Goal: Task Accomplishment & Management: Complete application form

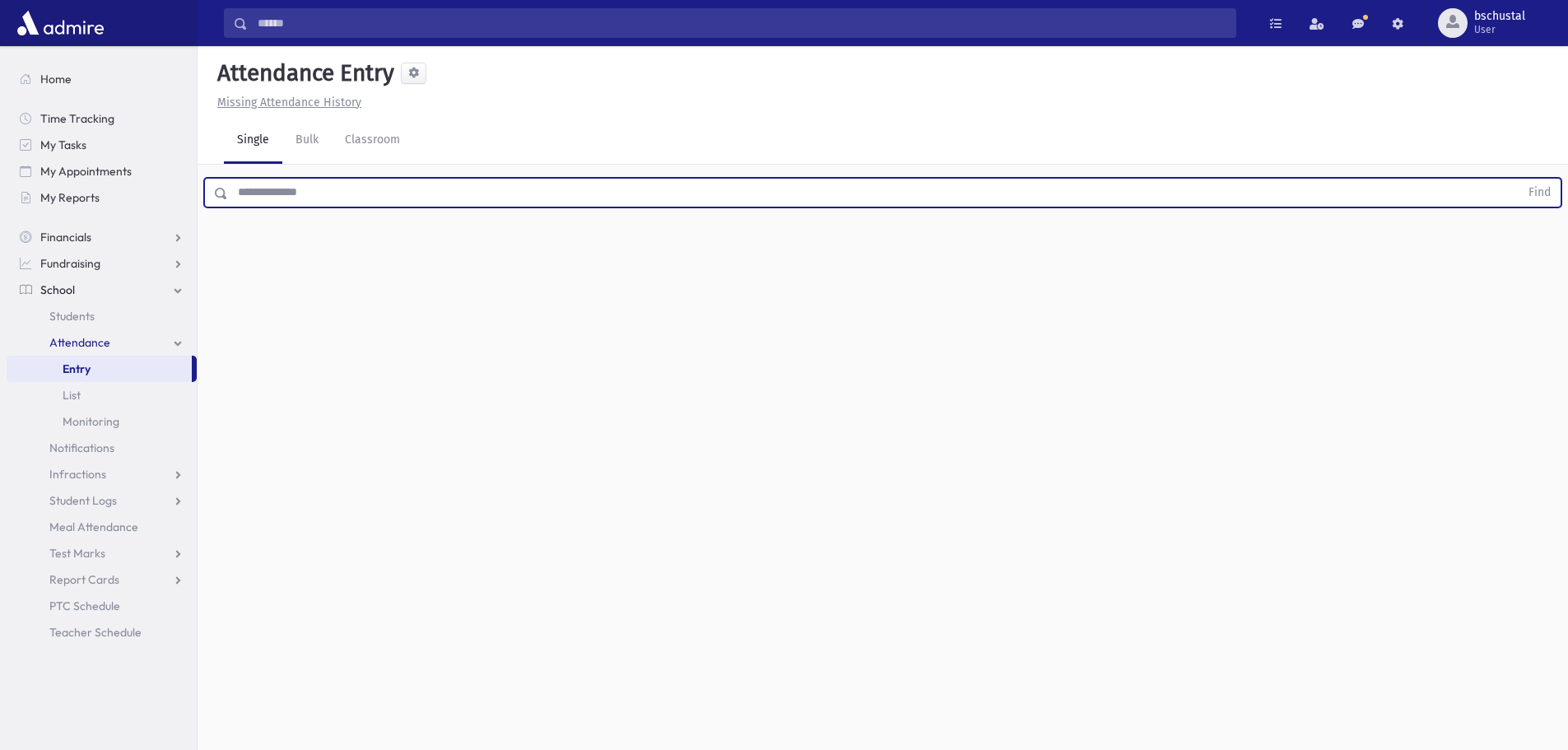
click at [296, 193] on input "text" at bounding box center [873, 192] width 1291 height 30
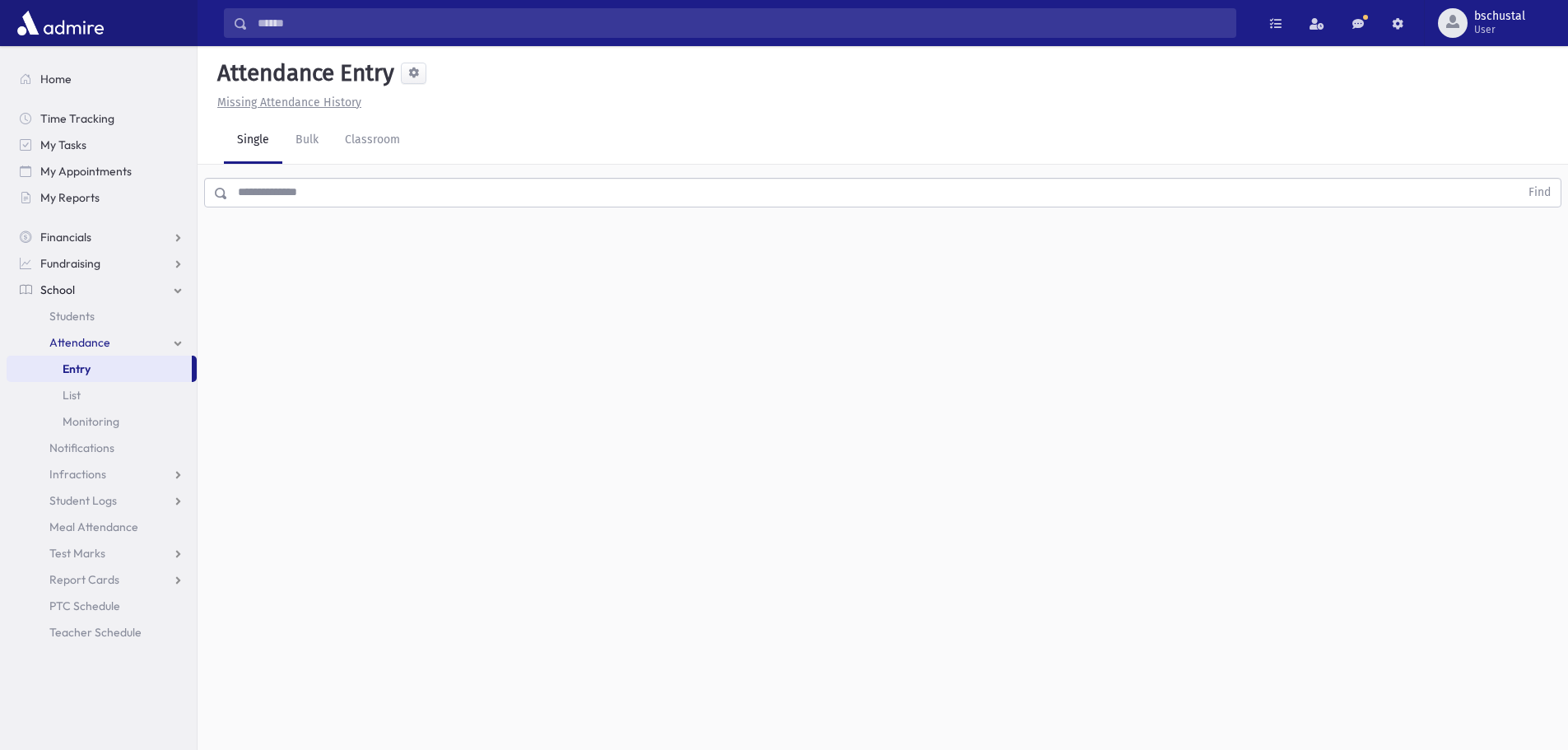
click at [79, 283] on link "School" at bounding box center [101, 289] width 190 height 26
click at [79, 290] on link "School" at bounding box center [101, 289] width 190 height 26
click at [119, 345] on link "Attendance" at bounding box center [101, 342] width 190 height 26
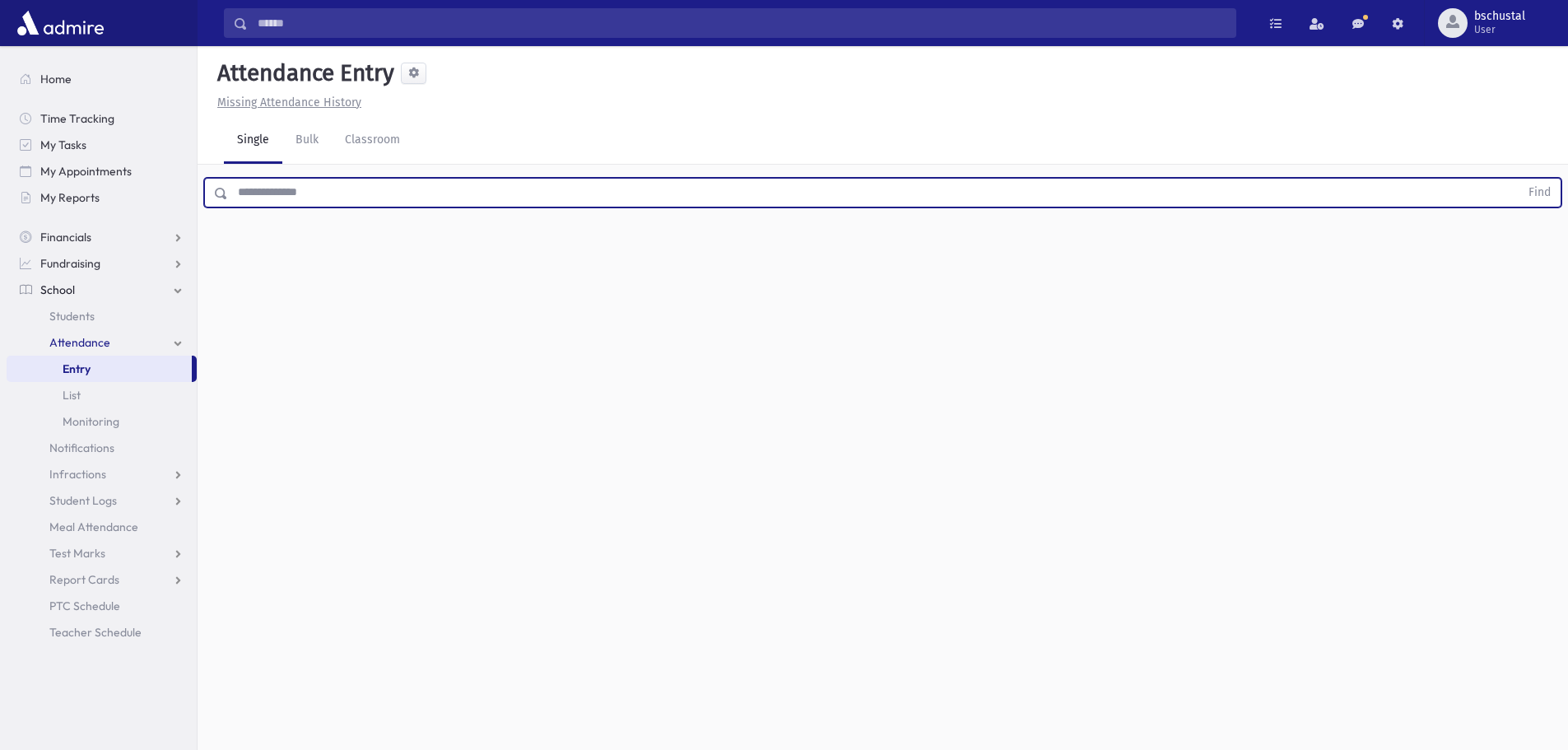
click at [306, 206] on input "text" at bounding box center [873, 192] width 1291 height 30
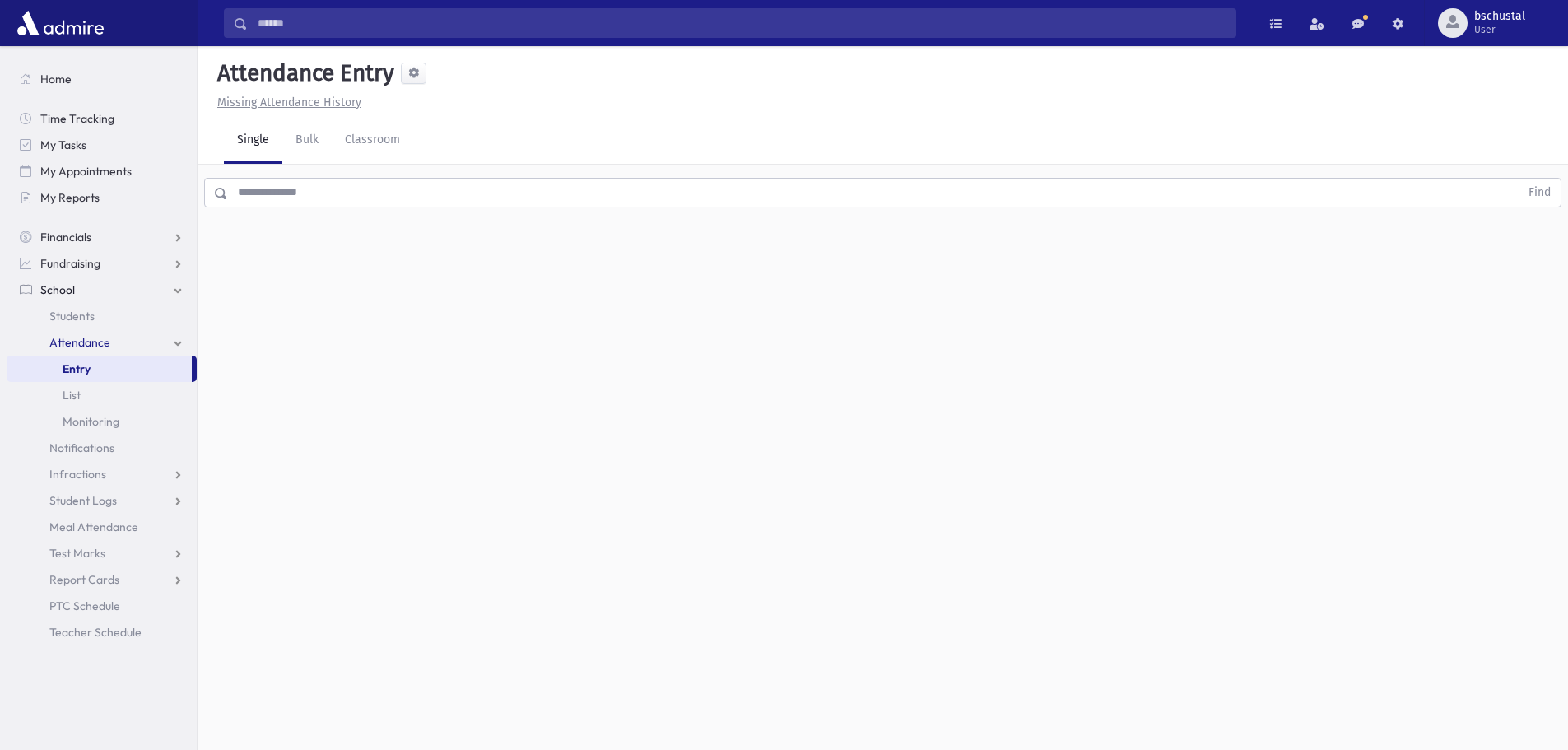
click at [376, 189] on input "text" at bounding box center [873, 192] width 1291 height 30
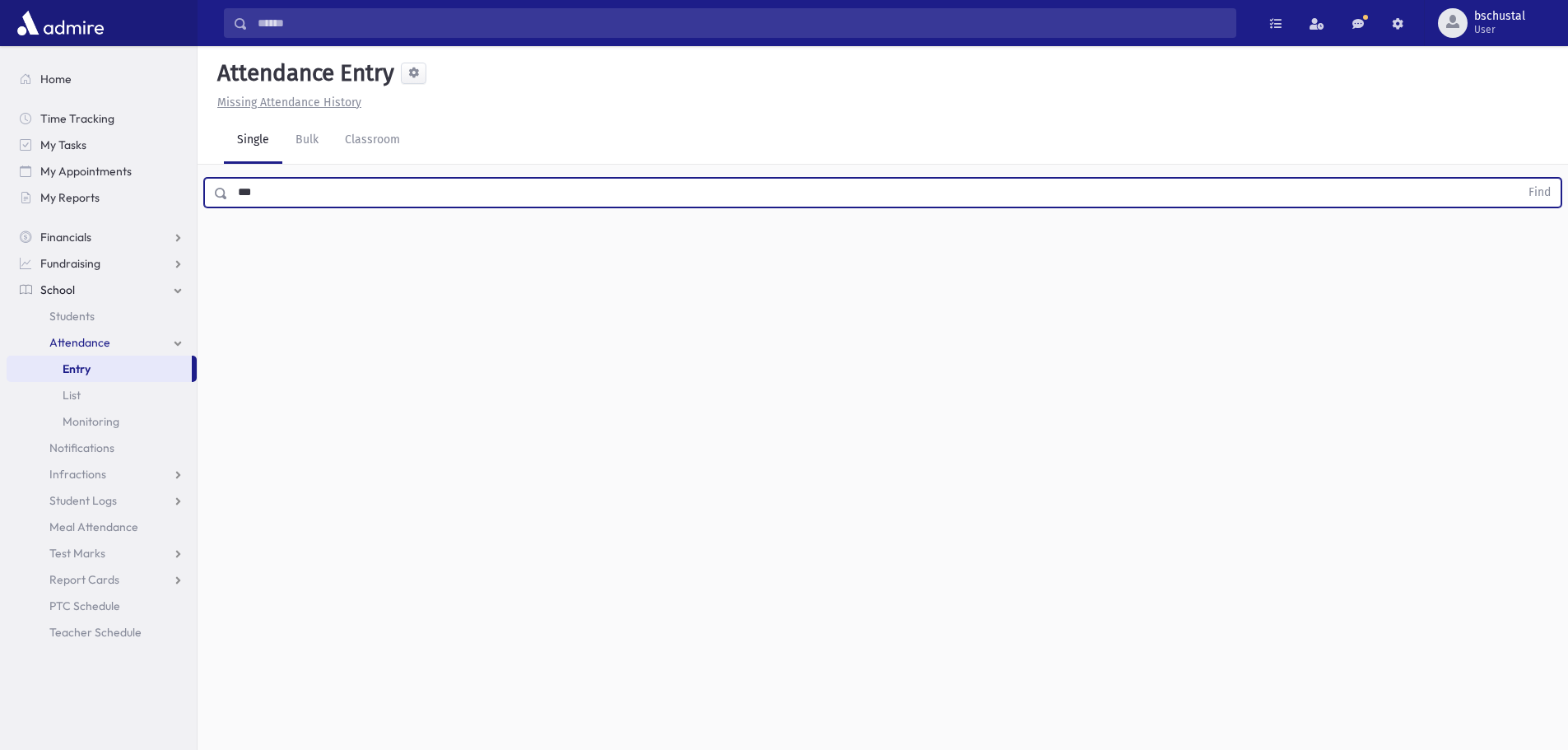
type input "***"
click at [1519, 178] on button "Find" at bounding box center [1540, 192] width 42 height 28
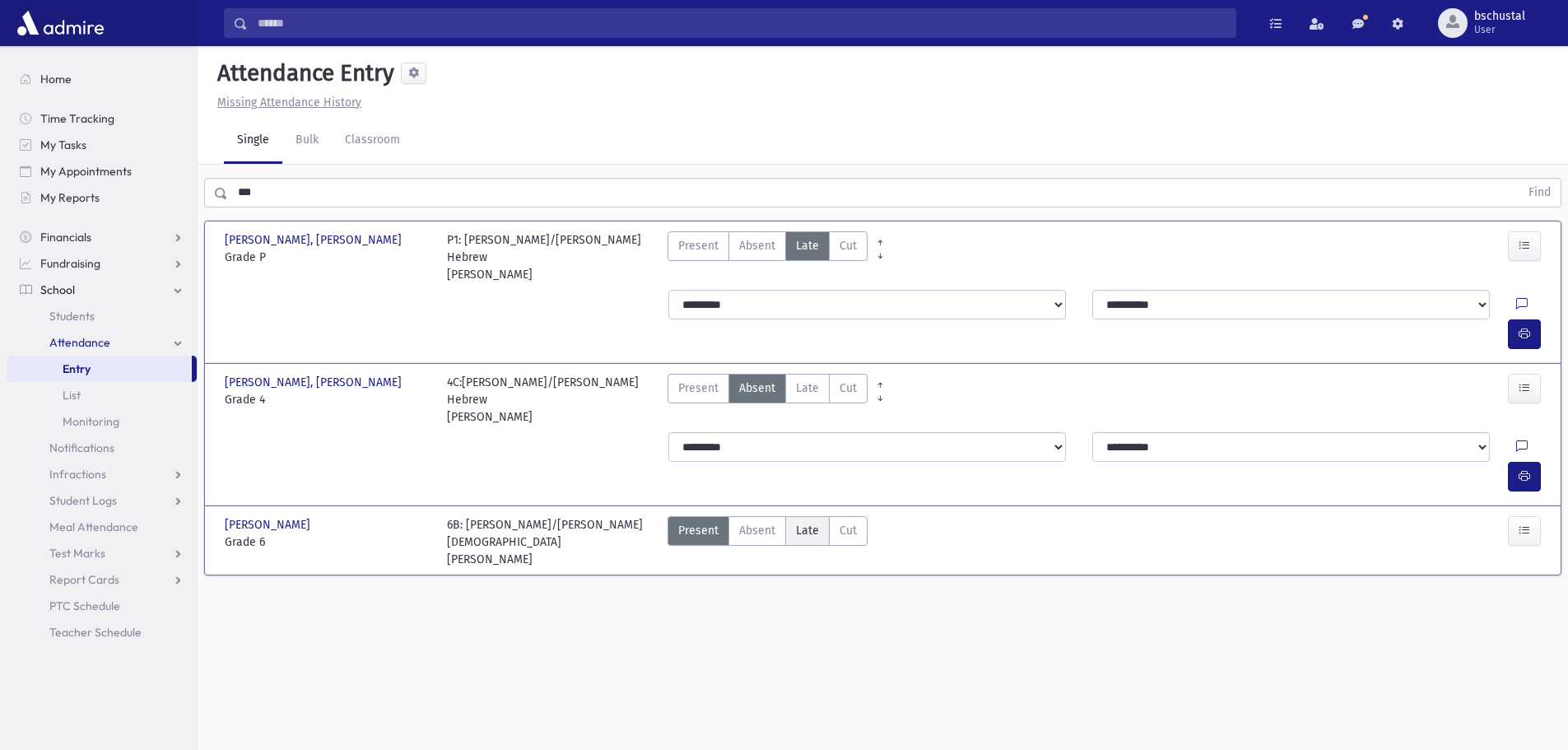
click at [792, 516] on label "Late Late" at bounding box center [807, 531] width 44 height 30
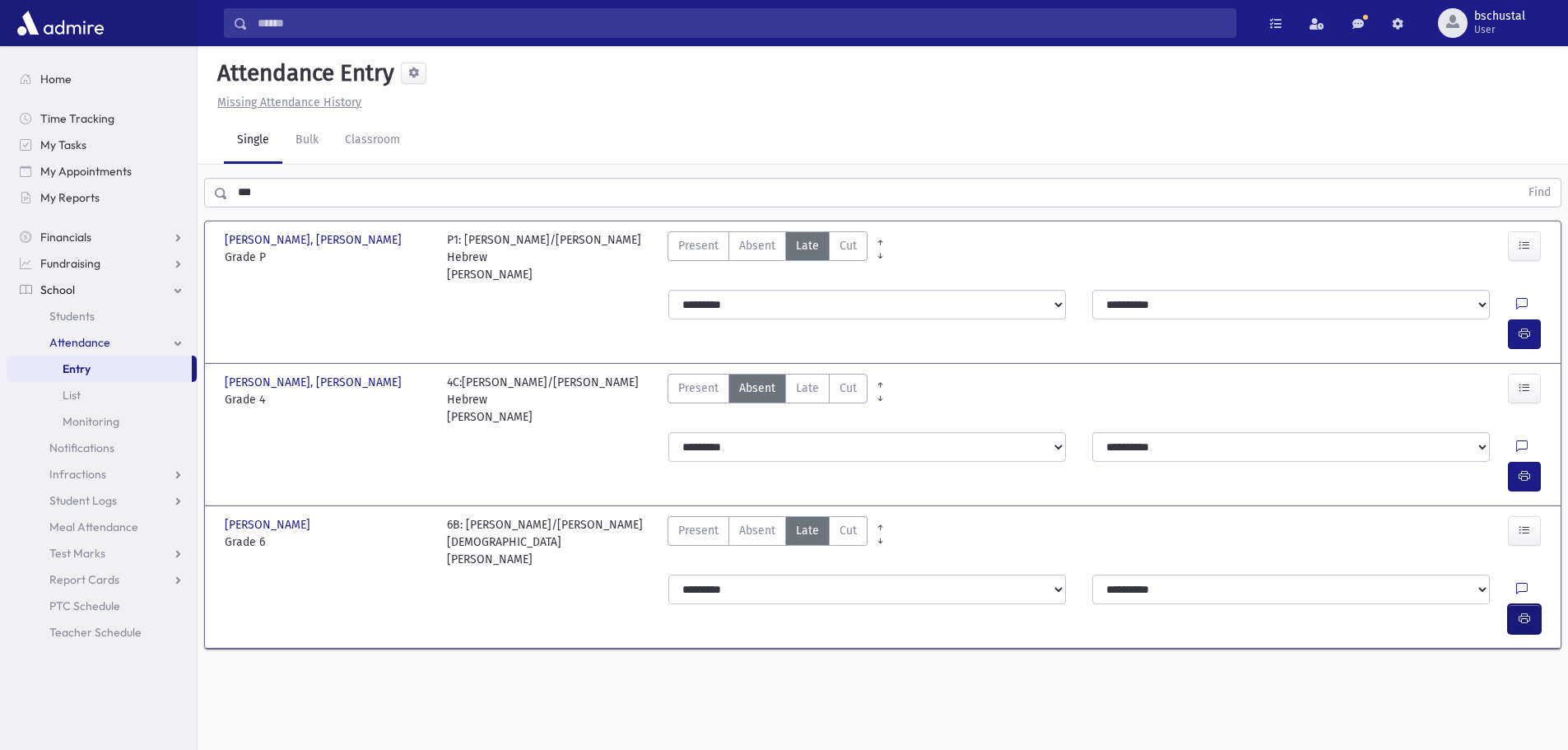
click at [1522, 611] on icon "button" at bounding box center [1524, 619] width 11 height 14
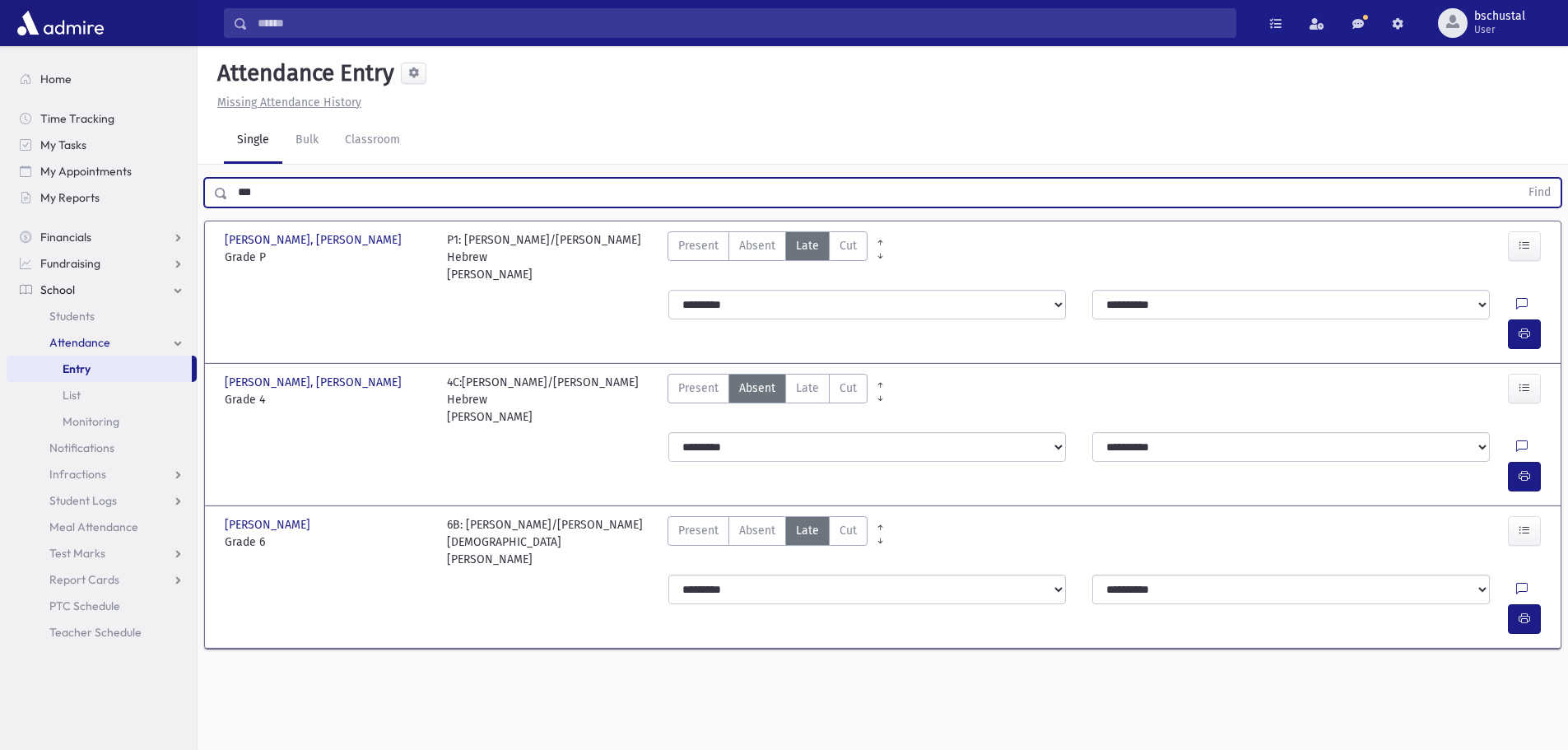
click at [361, 186] on input "***" at bounding box center [873, 192] width 1291 height 30
click at [360, 186] on input "***" at bounding box center [873, 192] width 1291 height 30
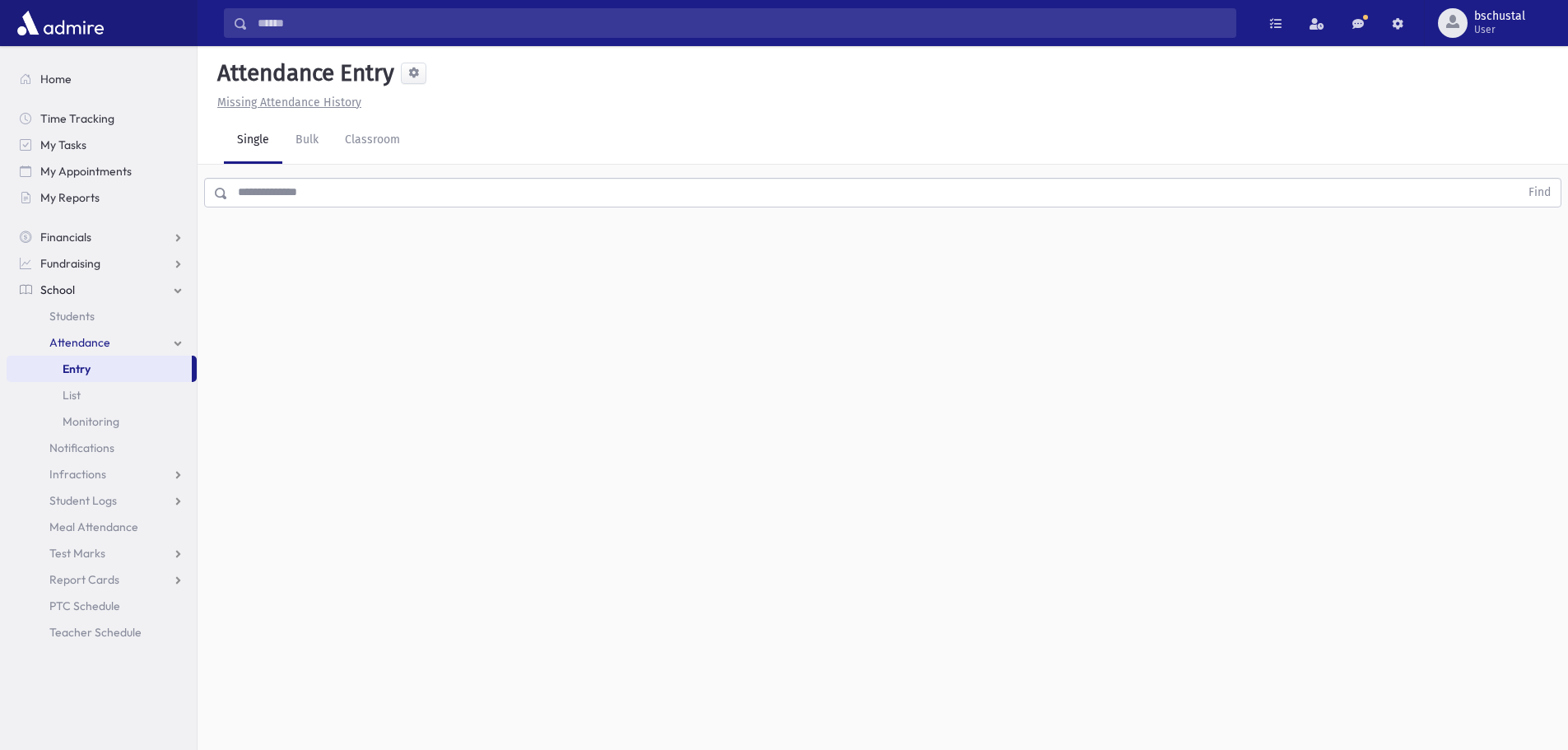
click at [243, 196] on input "text" at bounding box center [873, 192] width 1291 height 30
click at [388, 283] on div "Attendance Entry Missing Attendance History Single Bulk Classroom Find 0 record…" at bounding box center [882, 397] width 1370 height 703
drag, startPoint x: 388, startPoint y: 283, endPoint x: 298, endPoint y: 212, distance: 114.6
click at [375, 272] on div "Attendance Entry Missing Attendance History Single Bulk Classroom Find 0 record…" at bounding box center [882, 397] width 1370 height 703
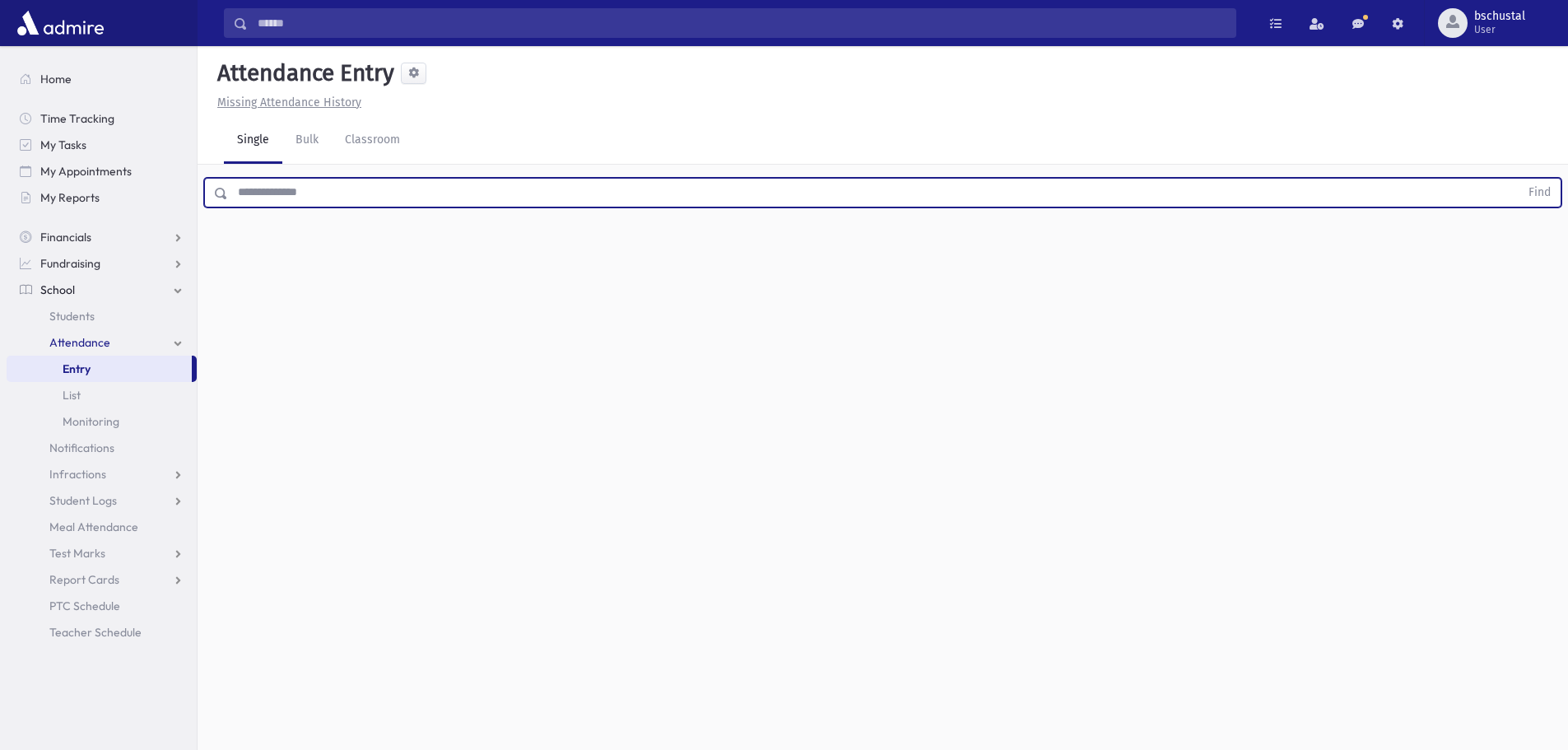
click at [263, 193] on input "text" at bounding box center [873, 192] width 1291 height 30
click at [277, 243] on div "Attendance Entry Missing Attendance History Single Bulk Classroom Find 0 record…" at bounding box center [882, 397] width 1370 height 703
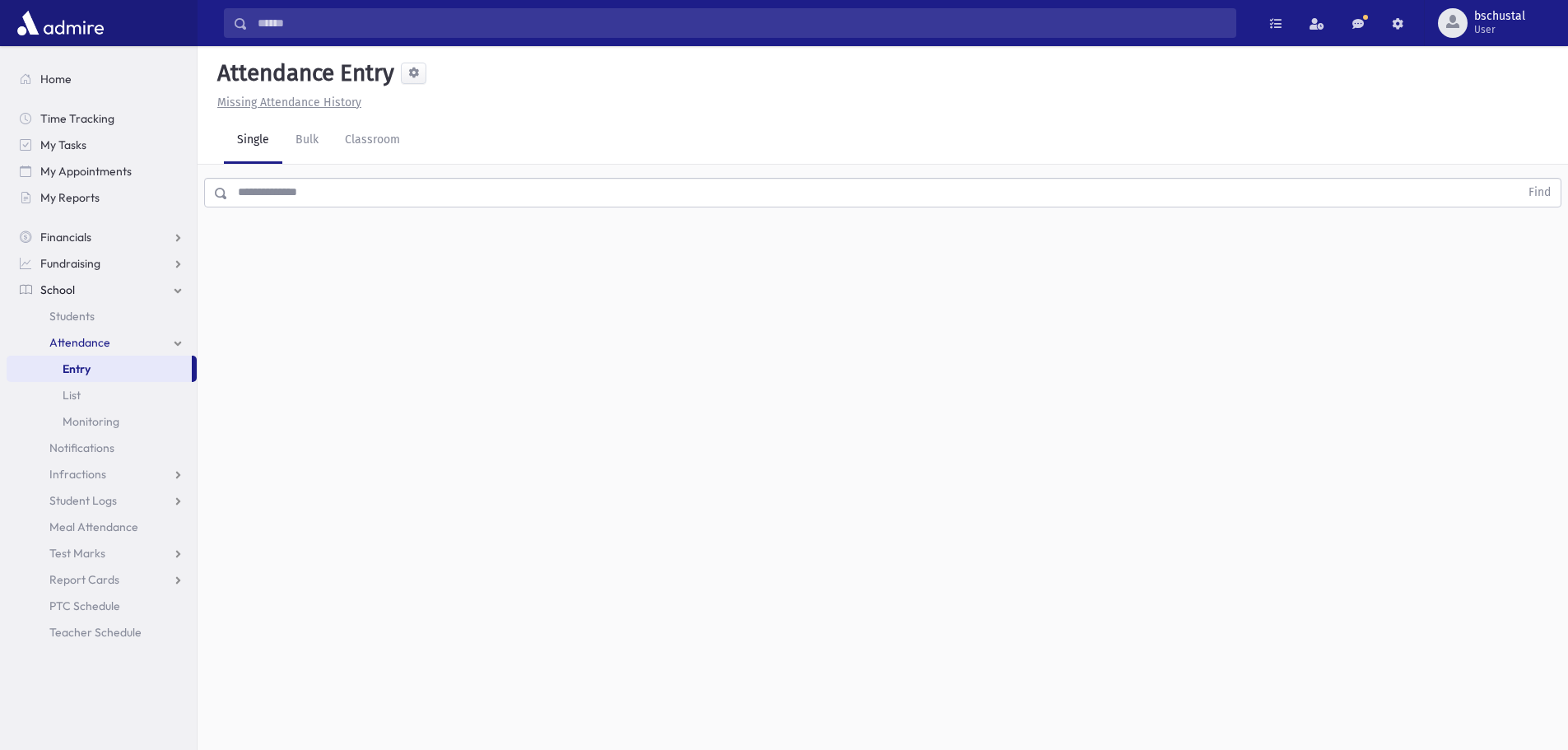
click at [242, 206] on input "text" at bounding box center [873, 192] width 1291 height 30
click at [278, 232] on div "Attendance Entry Missing Attendance History Single Bulk Classroom Find 0 record…" at bounding box center [882, 397] width 1370 height 703
click at [245, 210] on div "Find" at bounding box center [882, 190] width 1370 height 49
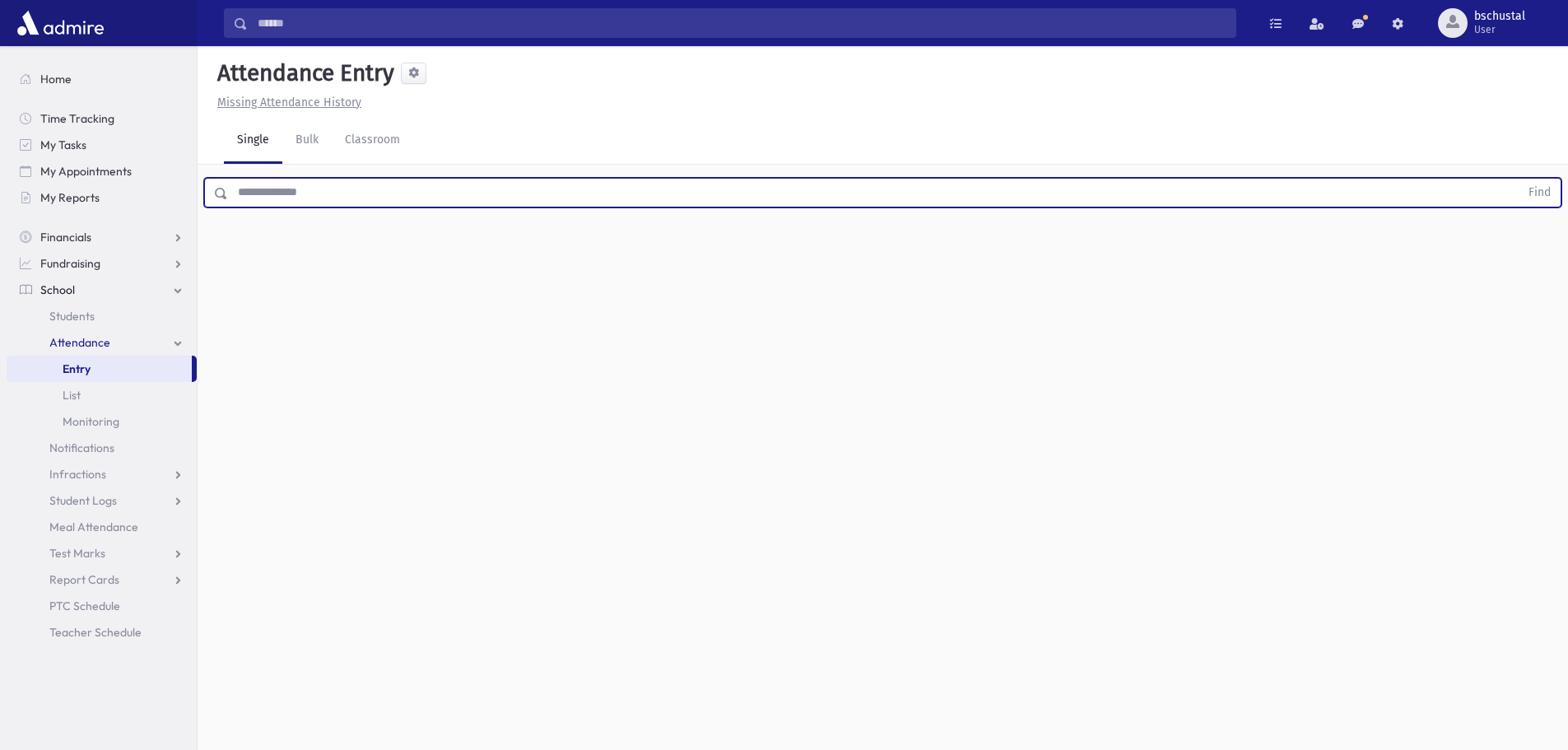
click at [244, 201] on input "text" at bounding box center [873, 192] width 1291 height 30
click at [244, 202] on input "text" at bounding box center [873, 192] width 1291 height 30
drag, startPoint x: 244, startPoint y: 202, endPoint x: 270, endPoint y: 274, distance: 76.6
click at [270, 274] on div "Attendance Entry Missing Attendance History Single Bulk Classroom Find 0 record…" at bounding box center [882, 397] width 1370 height 703
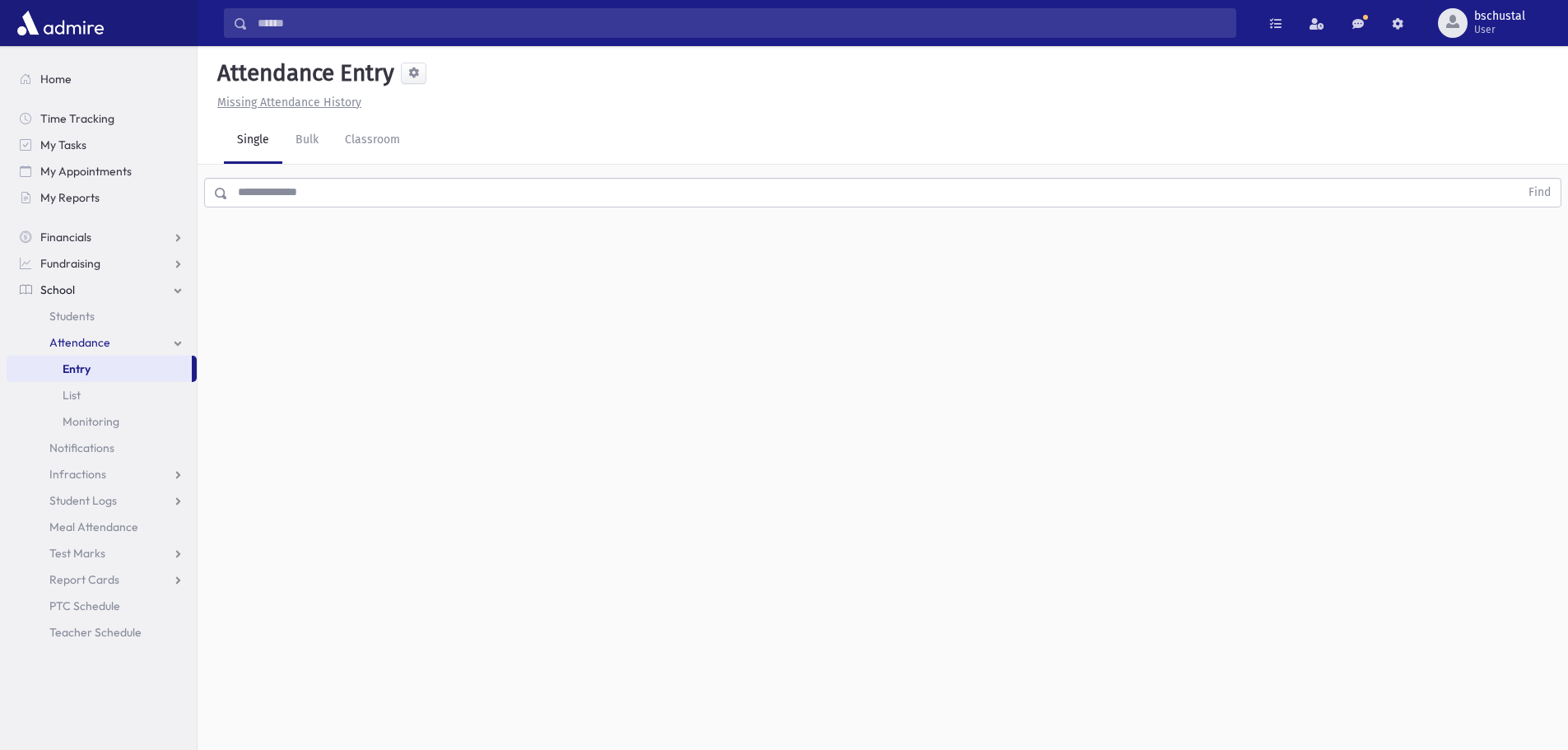
click at [304, 211] on div "Find" at bounding box center [882, 190] width 1370 height 49
drag, startPoint x: 296, startPoint y: 208, endPoint x: 283, endPoint y: 202, distance: 14.3
click at [283, 202] on div "Find" at bounding box center [882, 190] width 1370 height 49
click at [283, 202] on input "text" at bounding box center [873, 192] width 1291 height 30
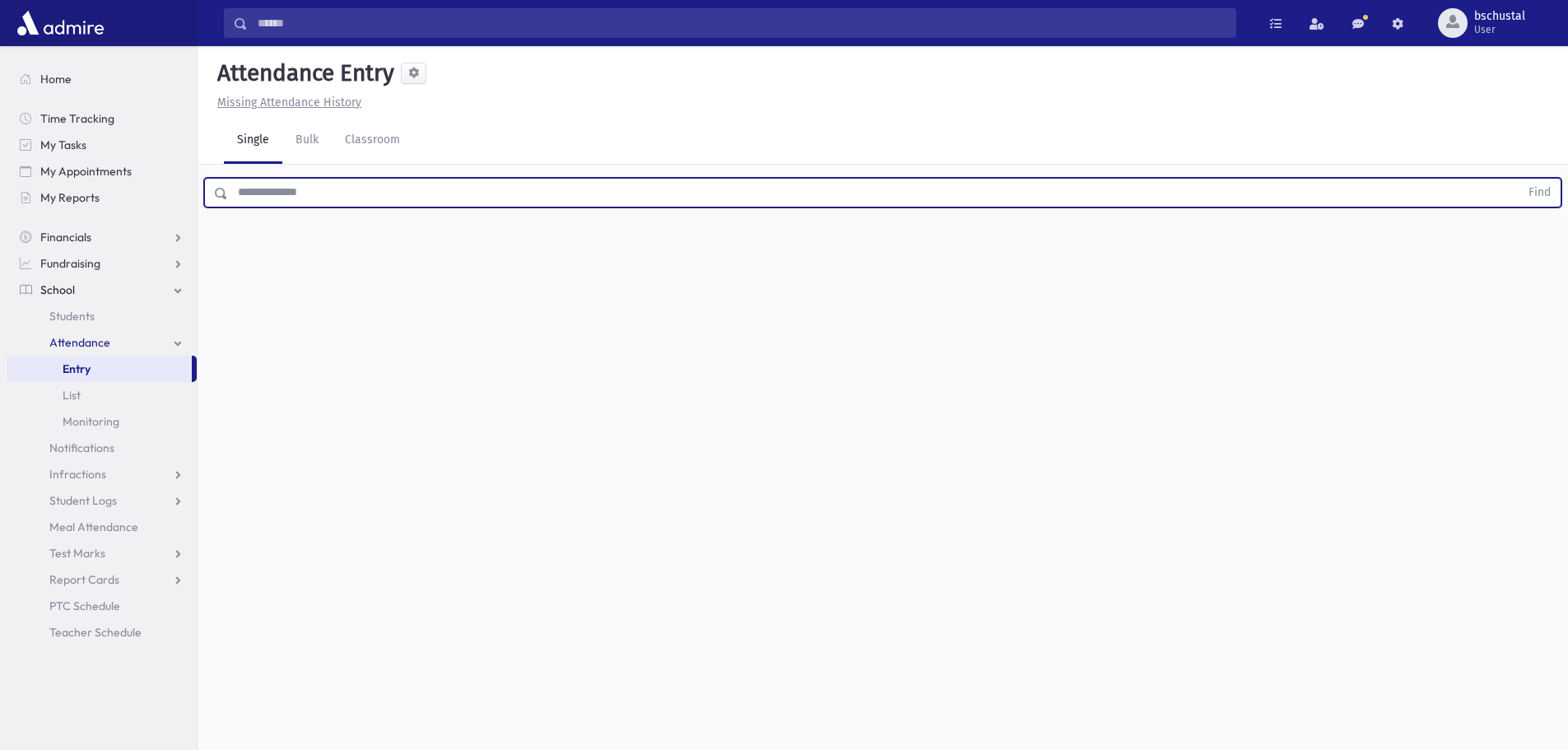
click at [412, 188] on input "text" at bounding box center [873, 192] width 1291 height 30
click at [305, 190] on input "text" at bounding box center [873, 192] width 1291 height 30
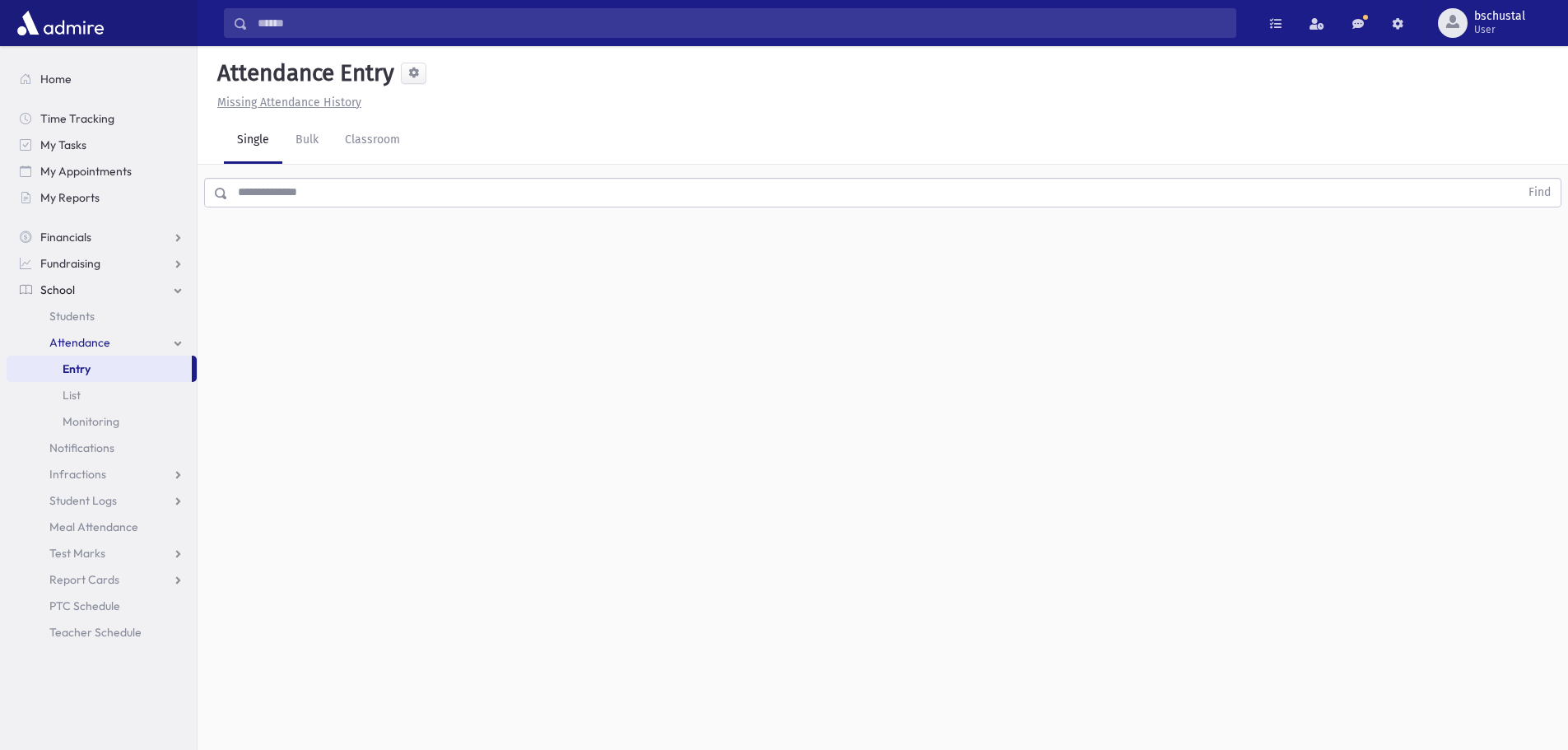
click at [341, 373] on div "Attendance Entry Missing Attendance History Single Bulk Classroom Find 0 record…" at bounding box center [882, 397] width 1370 height 703
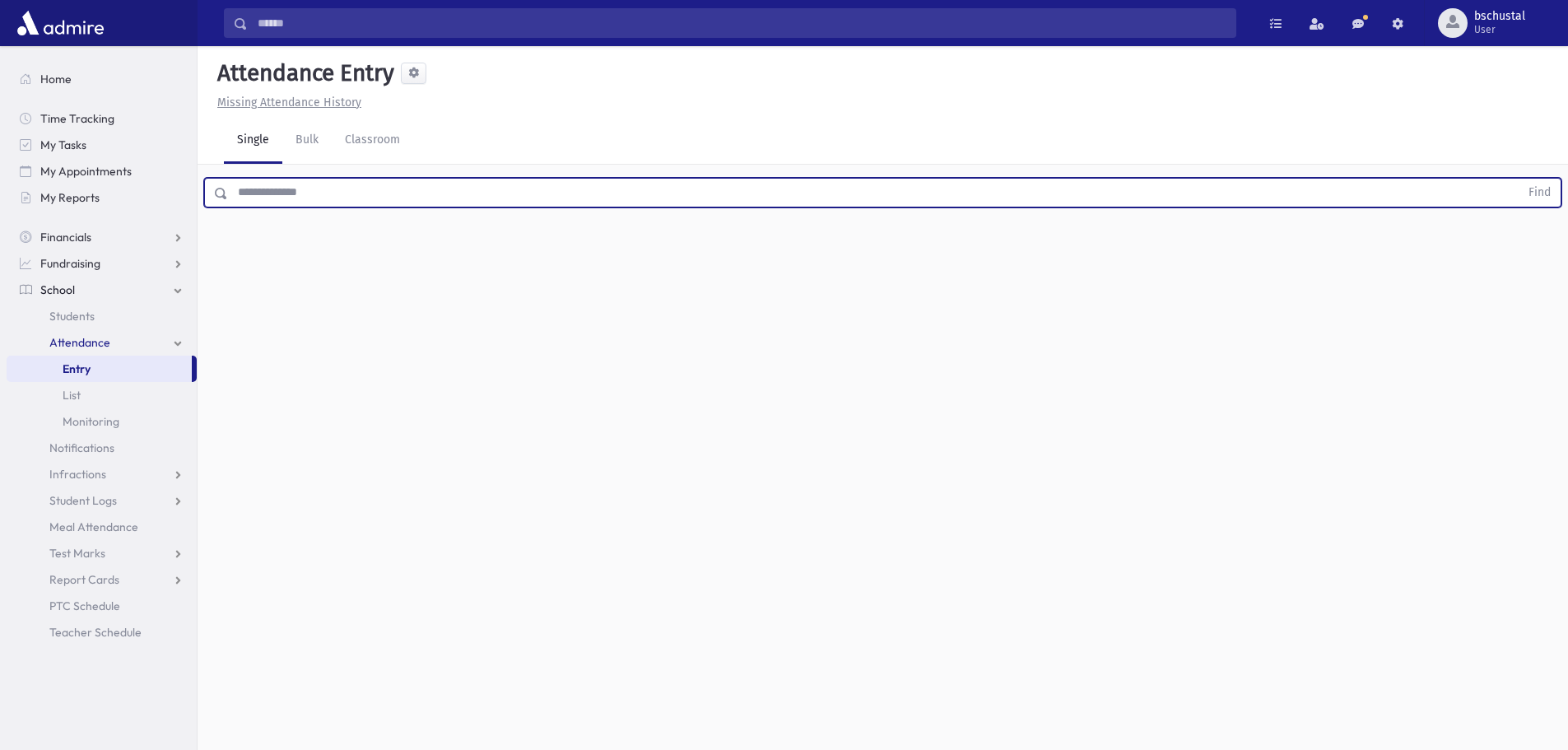
click at [506, 177] on input "text" at bounding box center [873, 192] width 1291 height 30
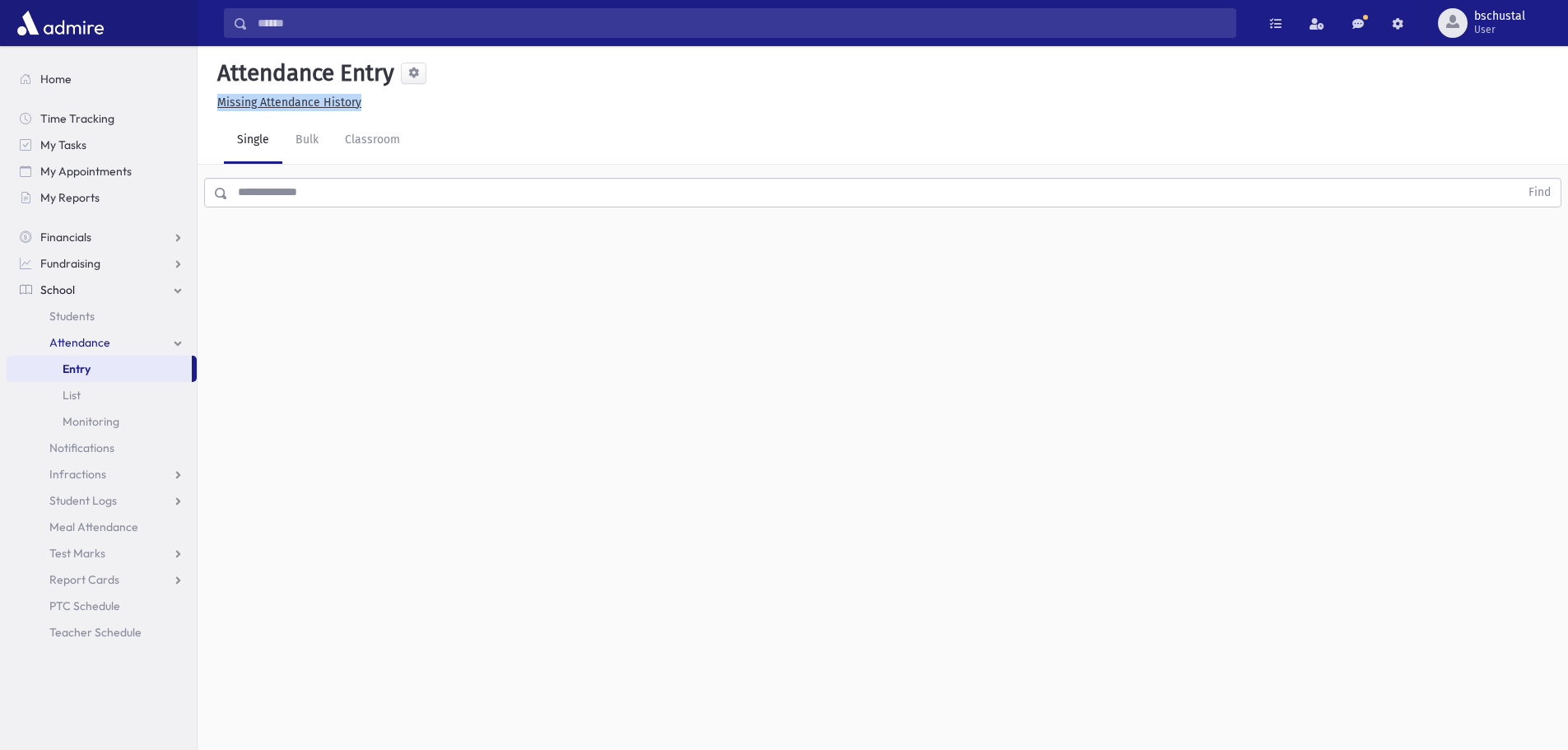
drag, startPoint x: 379, startPoint y: 95, endPoint x: 210, endPoint y: 96, distance: 169.0
click at [210, 96] on div "Attendance Entry Missing Attendance History" at bounding box center [882, 79] width 1370 height 65
click at [481, 88] on div "Attendance Entry" at bounding box center [882, 76] width 1344 height 34
drag, startPoint x: 481, startPoint y: 88, endPoint x: 574, endPoint y: 213, distance: 155.8
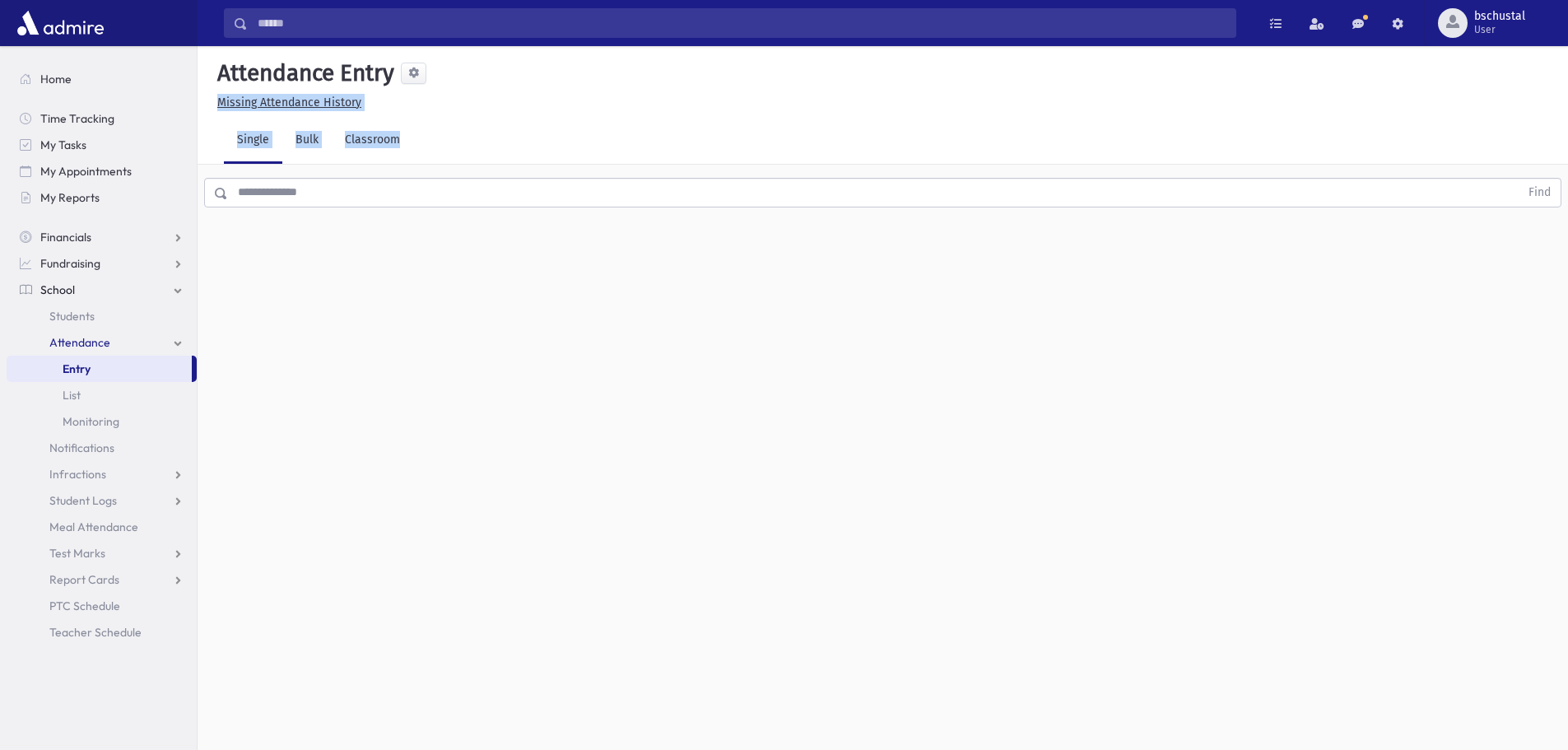
click at [574, 213] on div "Attendance Entry Missing Attendance History Single Bulk Classroom Find 0 record…" at bounding box center [882, 397] width 1370 height 703
drag, startPoint x: 578, startPoint y: 209, endPoint x: 584, endPoint y: 218, distance: 10.8
click at [584, 218] on div "Attendance Entry Missing Attendance History Single Bulk Classroom Find 0 record…" at bounding box center [882, 397] width 1370 height 703
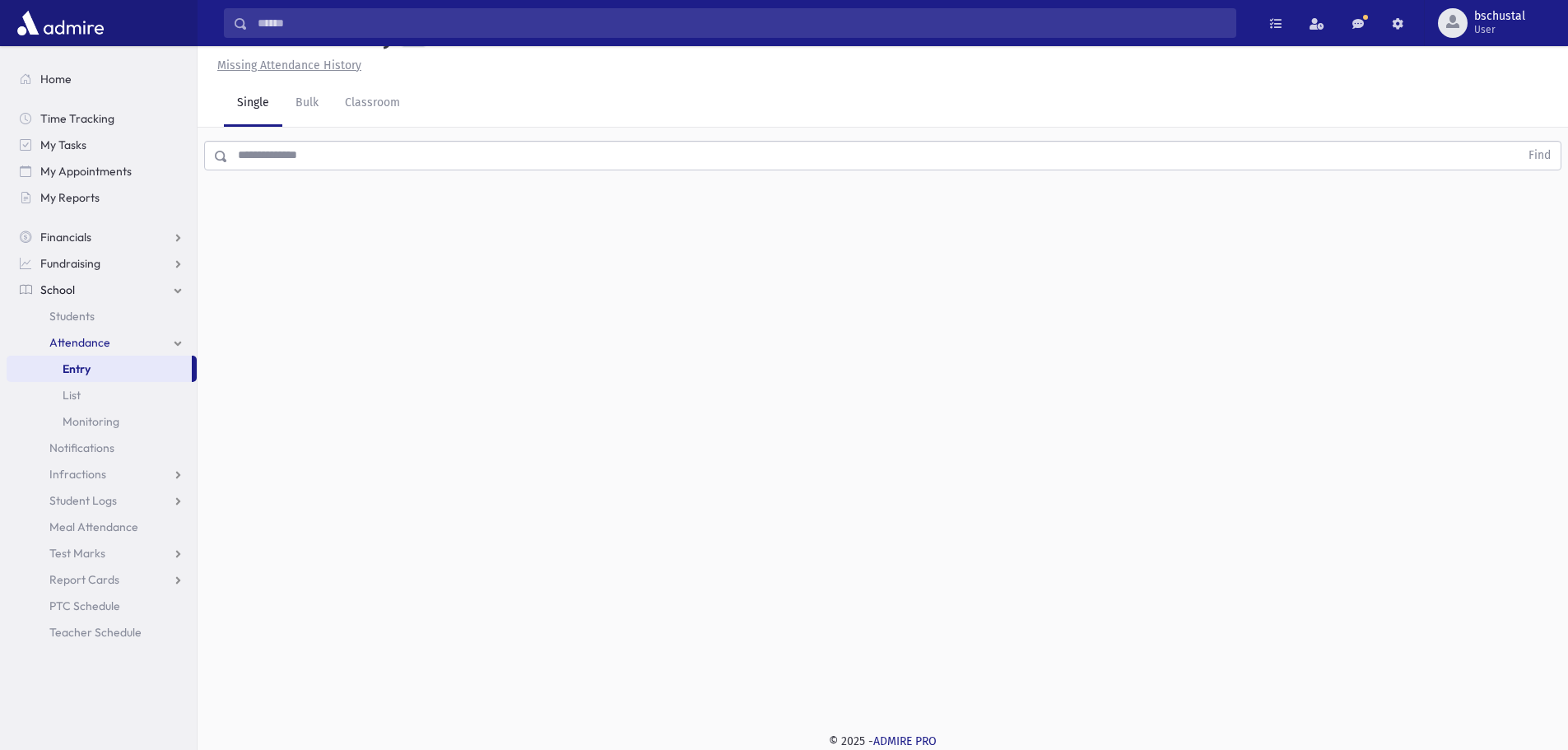
drag, startPoint x: 485, startPoint y: 154, endPoint x: 455, endPoint y: 235, distance: 86.4
click at [424, 178] on div "Attendance Entry Missing Attendance History Single Bulk Classroom Find 0 record…" at bounding box center [882, 360] width 1370 height 703
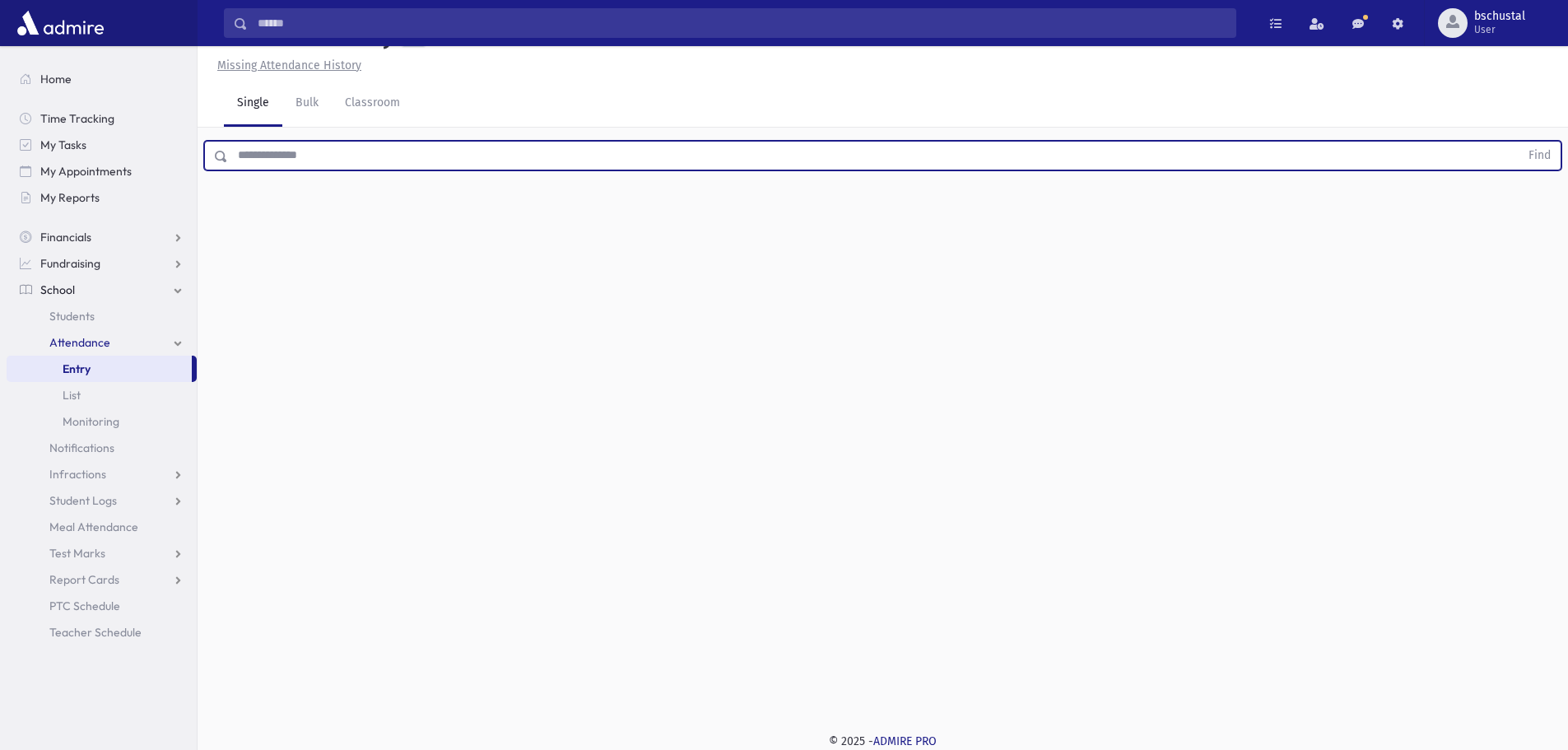
click at [584, 152] on input "text" at bounding box center [873, 155] width 1291 height 30
click at [1519, 141] on button "Find" at bounding box center [1540, 155] width 42 height 28
type input "*"
type input "******"
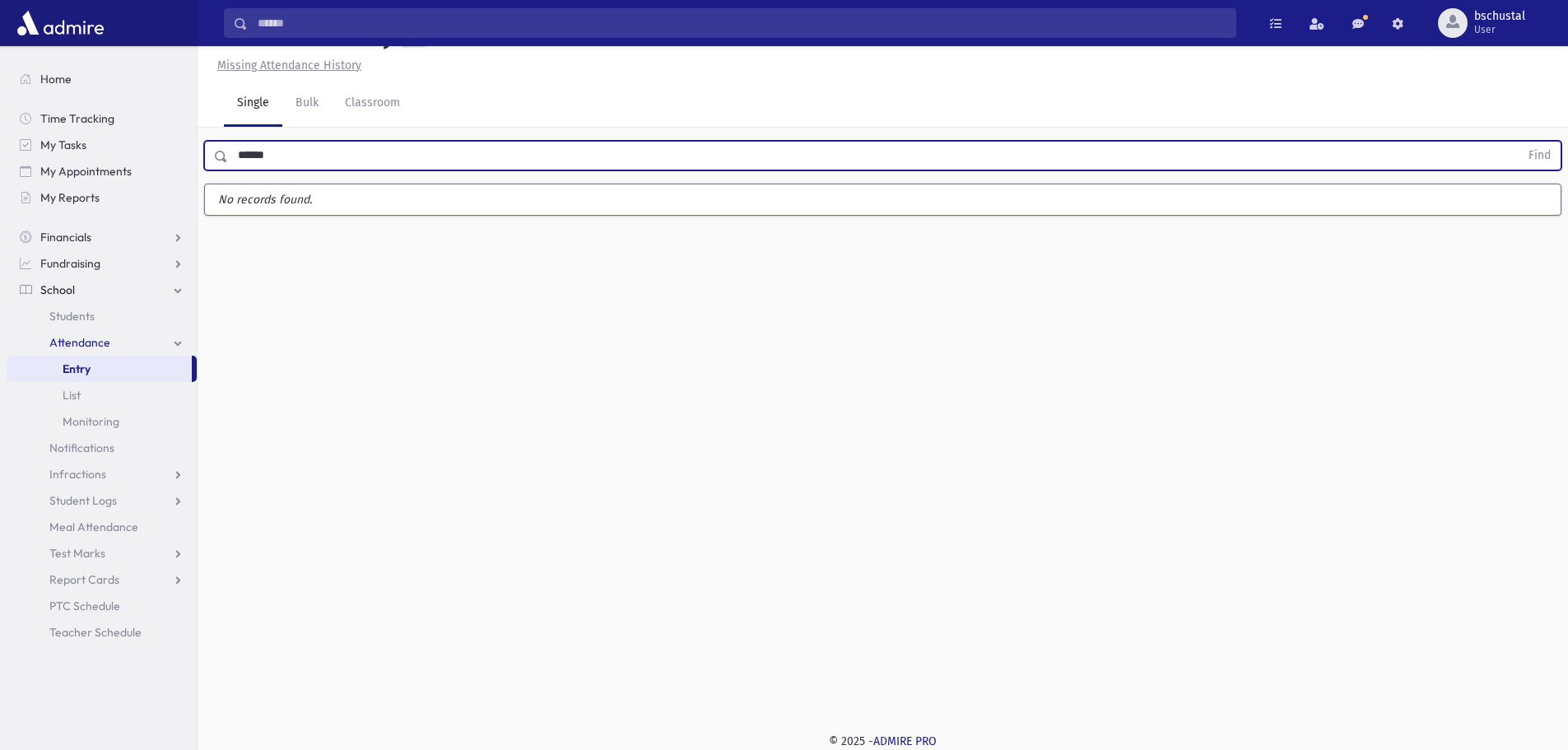
click at [1519, 141] on button "Find" at bounding box center [1540, 155] width 42 height 28
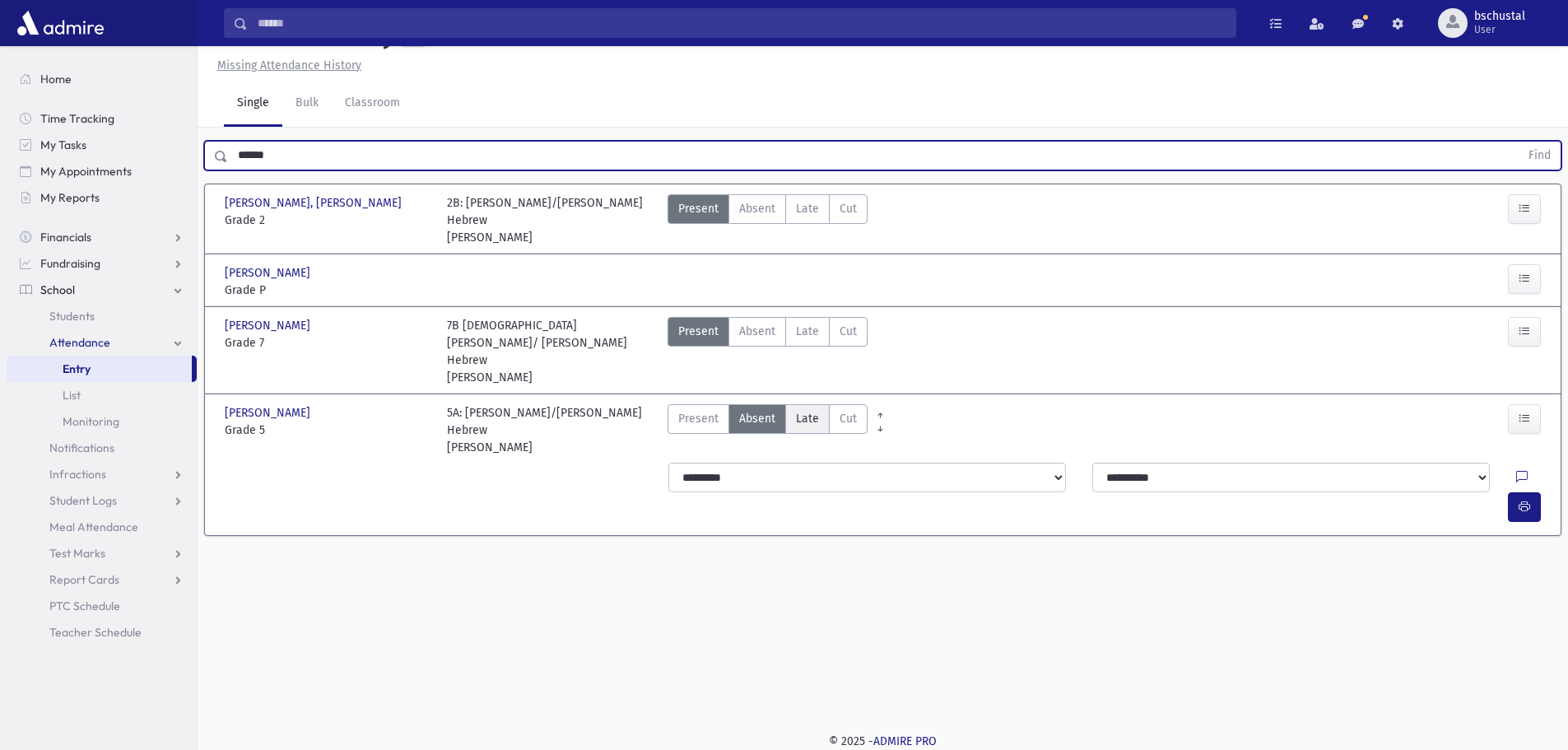
click at [810, 409] on span "Late" at bounding box center [807, 418] width 23 height 18
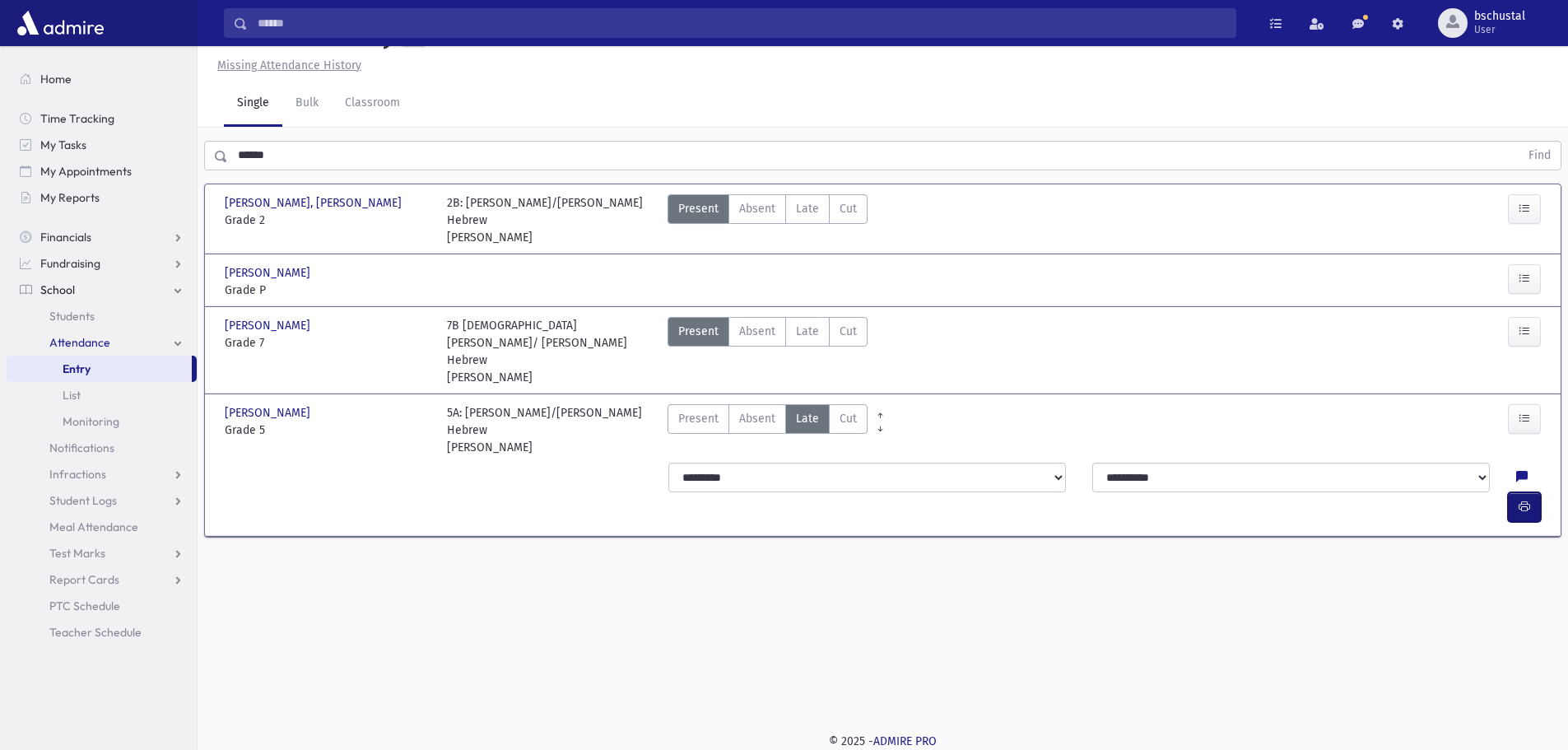
click at [1519, 499] on icon "button" at bounding box center [1524, 506] width 11 height 14
click at [1527, 499] on icon "button" at bounding box center [1524, 506] width 11 height 14
click at [1516, 470] on icon at bounding box center [1521, 477] width 11 height 14
click at [1525, 554] on button "Save" at bounding box center [1522, 552] width 47 height 30
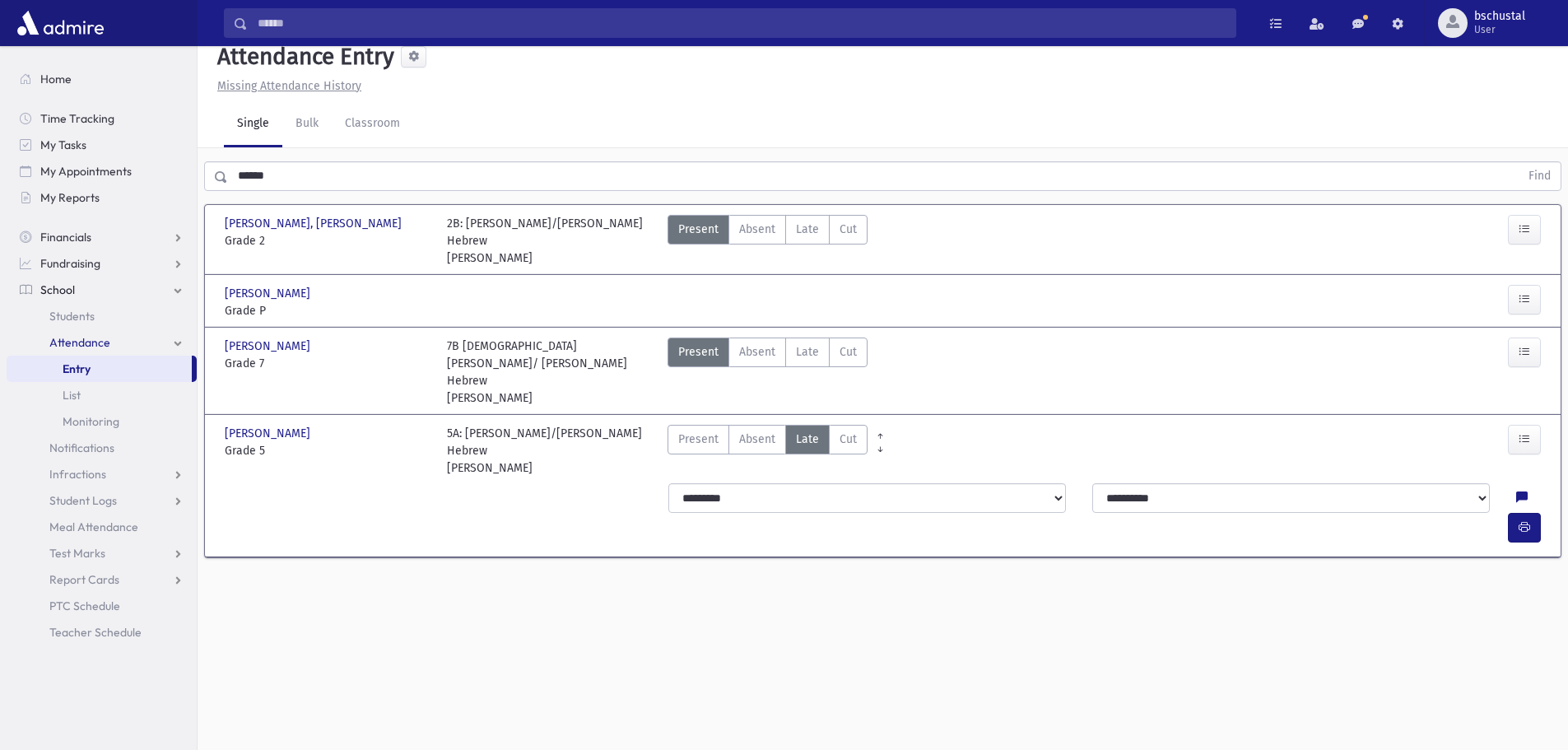
scroll to position [0, 0]
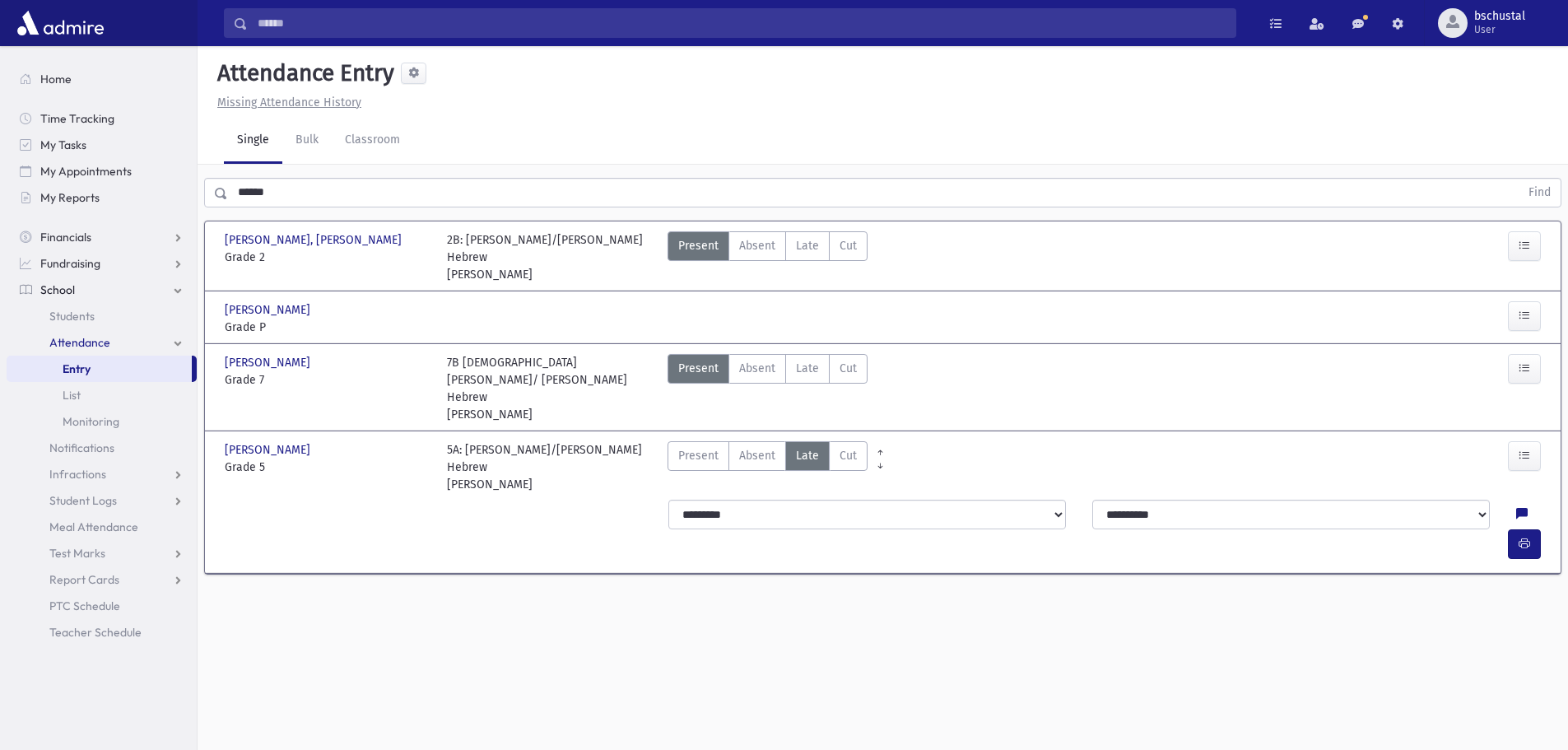
click at [354, 196] on input "******" at bounding box center [873, 192] width 1291 height 30
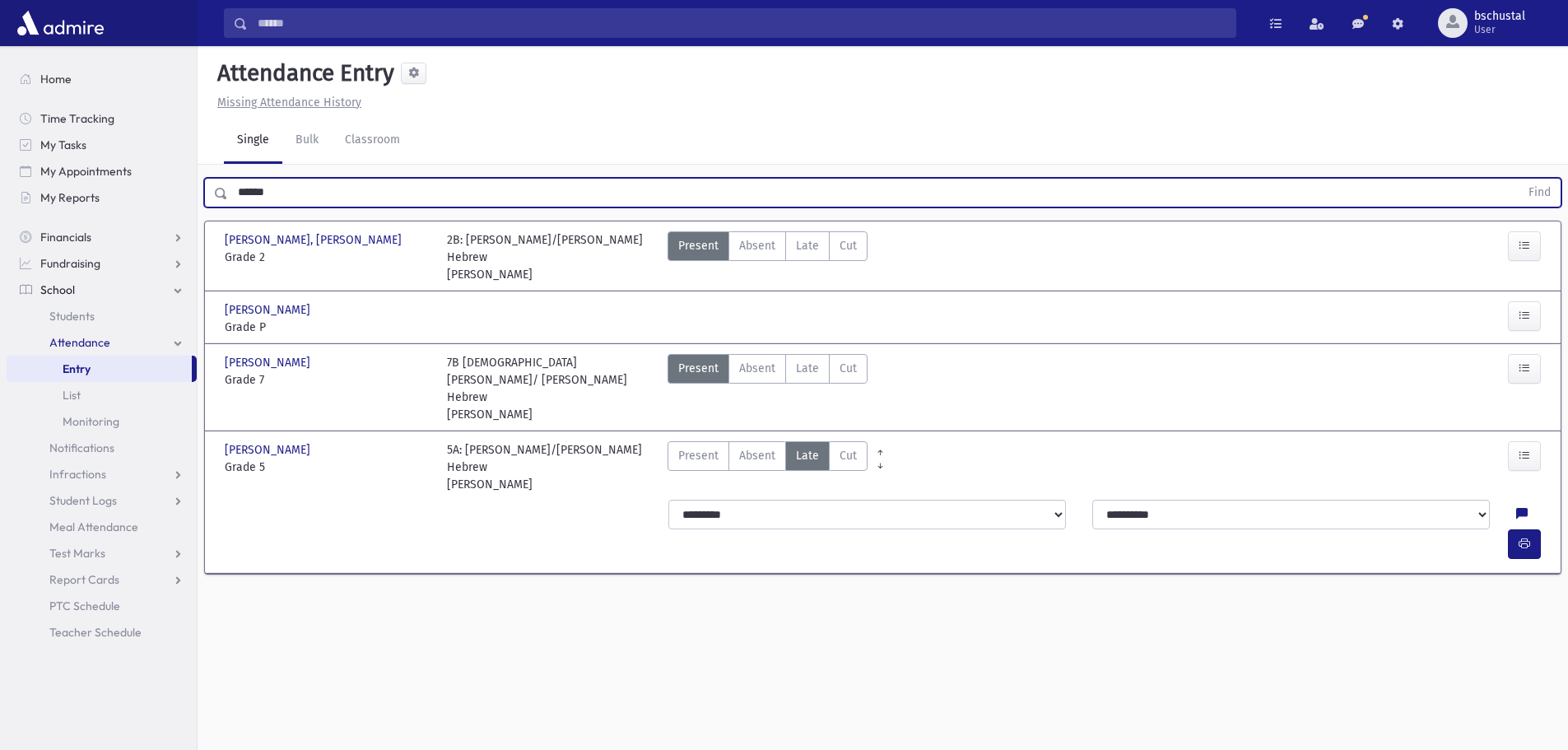
click at [353, 196] on input "******" at bounding box center [873, 192] width 1291 height 30
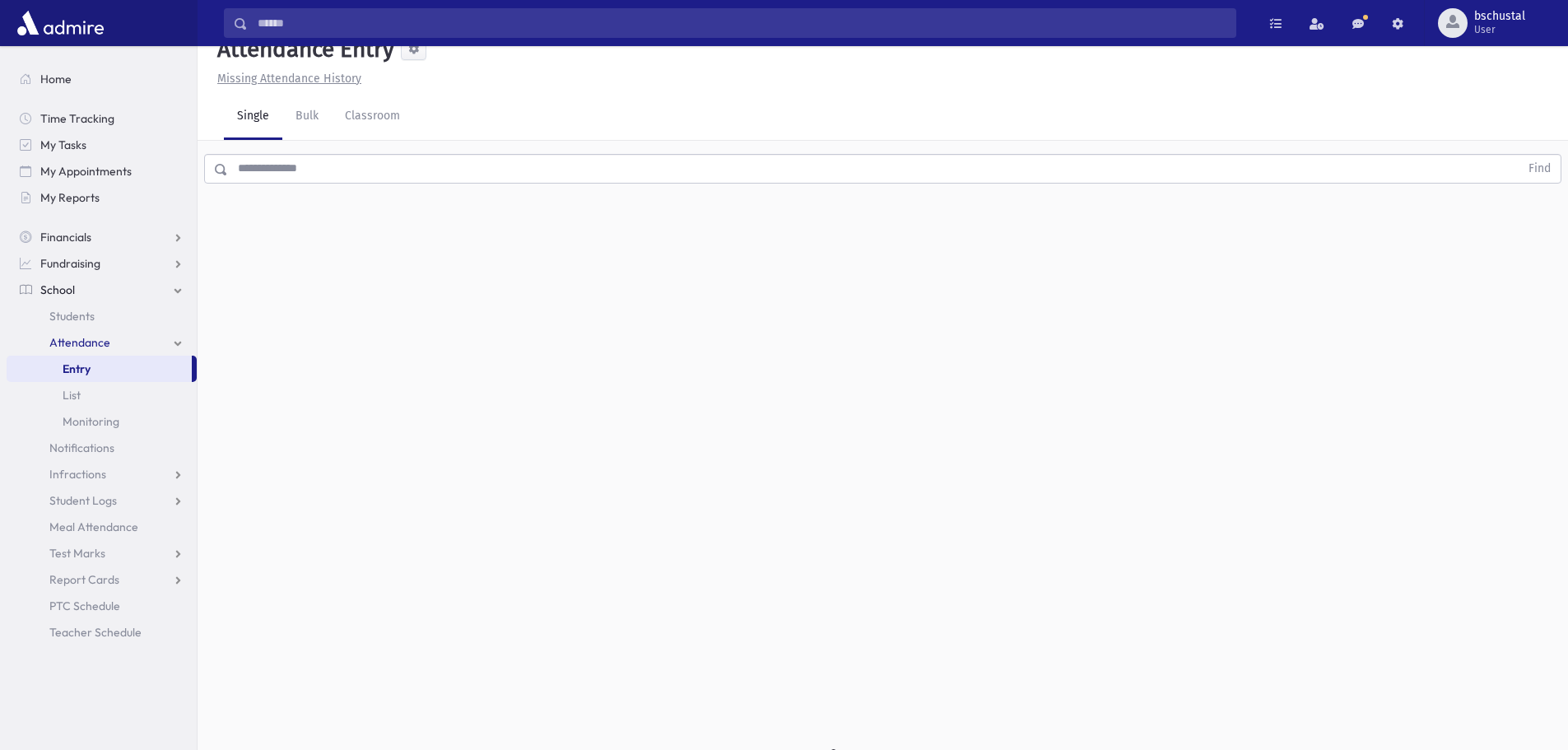
scroll to position [37, 0]
drag, startPoint x: 393, startPoint y: 223, endPoint x: 289, endPoint y: 307, distance: 133.7
drag, startPoint x: 289, startPoint y: 307, endPoint x: 345, endPoint y: 276, distance: 64.0
click at [345, 276] on div "Attendance Entry Missing Attendance History Single Bulk Classroom Find 0 record…" at bounding box center [882, 360] width 1370 height 703
drag, startPoint x: 581, startPoint y: 504, endPoint x: -1001, endPoint y: 449, distance: 1583.0
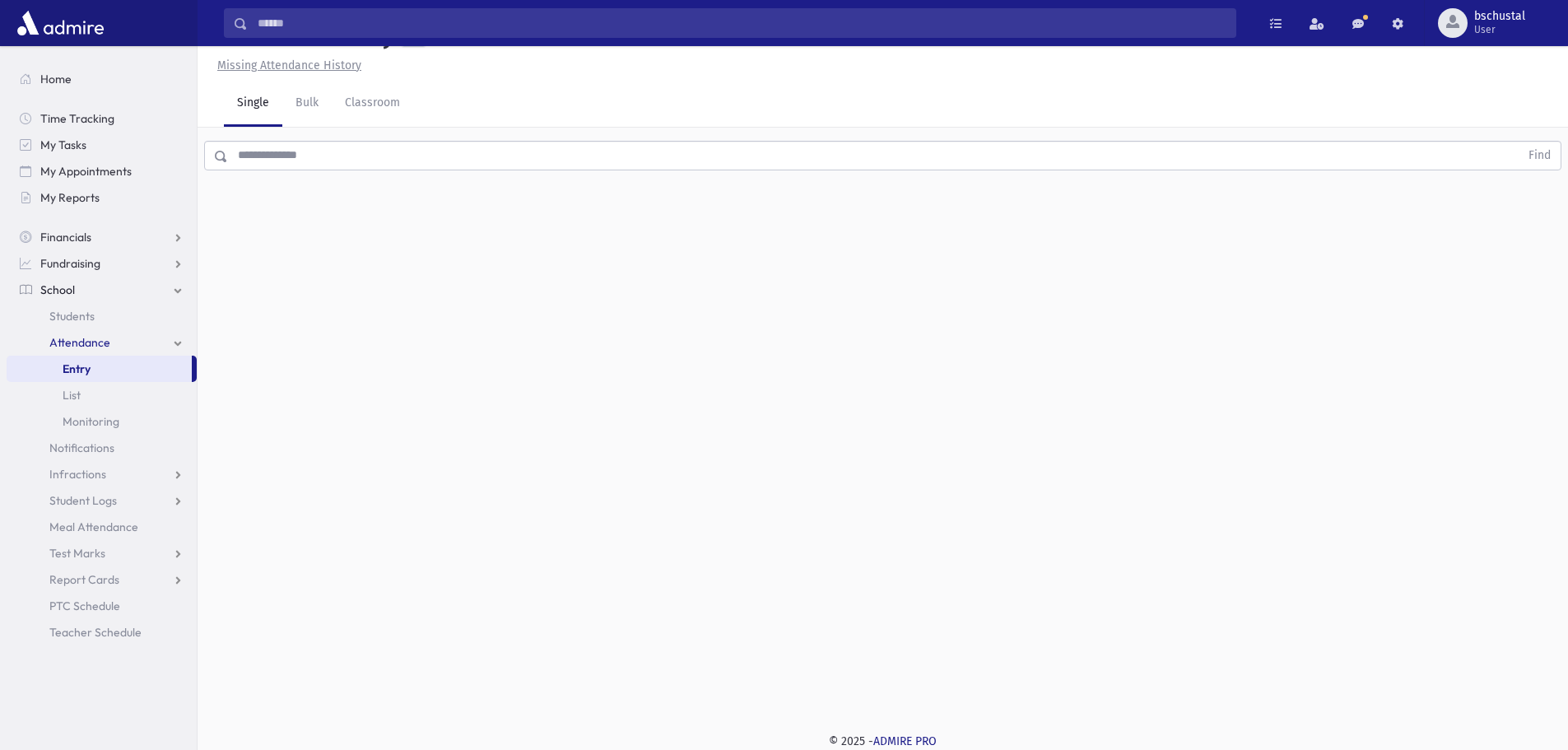
click at [0, 449] on html "Search Results My Accounts Opportunities Students" at bounding box center [784, 338] width 1568 height 750
drag, startPoint x: 1563, startPoint y: 377, endPoint x: 1577, endPoint y: 484, distance: 107.9
click at [1567, 483] on html "Search Results My Accounts Opportunities Students" at bounding box center [784, 375] width 1568 height 750
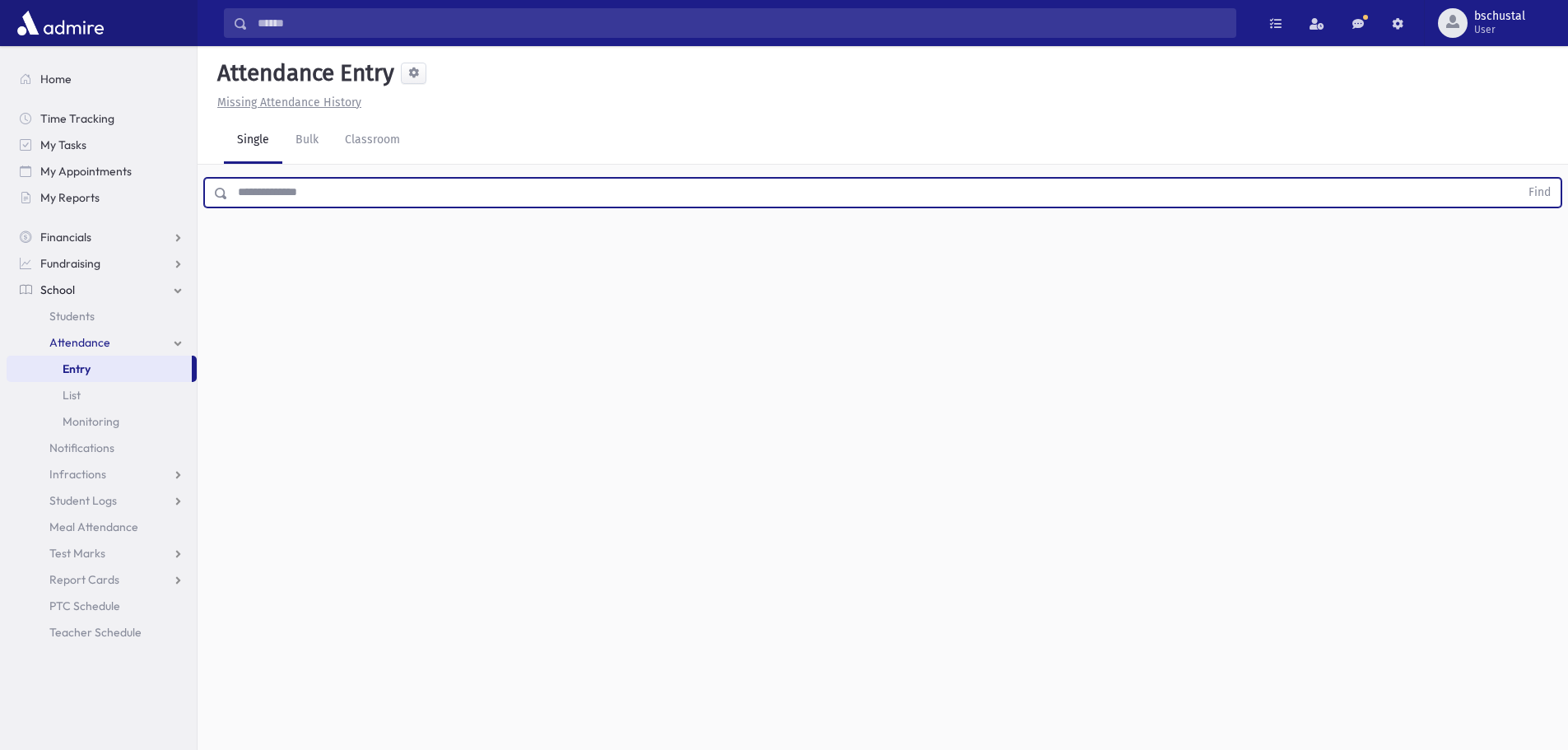
drag, startPoint x: 382, startPoint y: 199, endPoint x: 380, endPoint y: 189, distance: 10.2
click at [380, 189] on input "text" at bounding box center [873, 192] width 1291 height 30
click at [547, 191] on input "text" at bounding box center [873, 192] width 1291 height 30
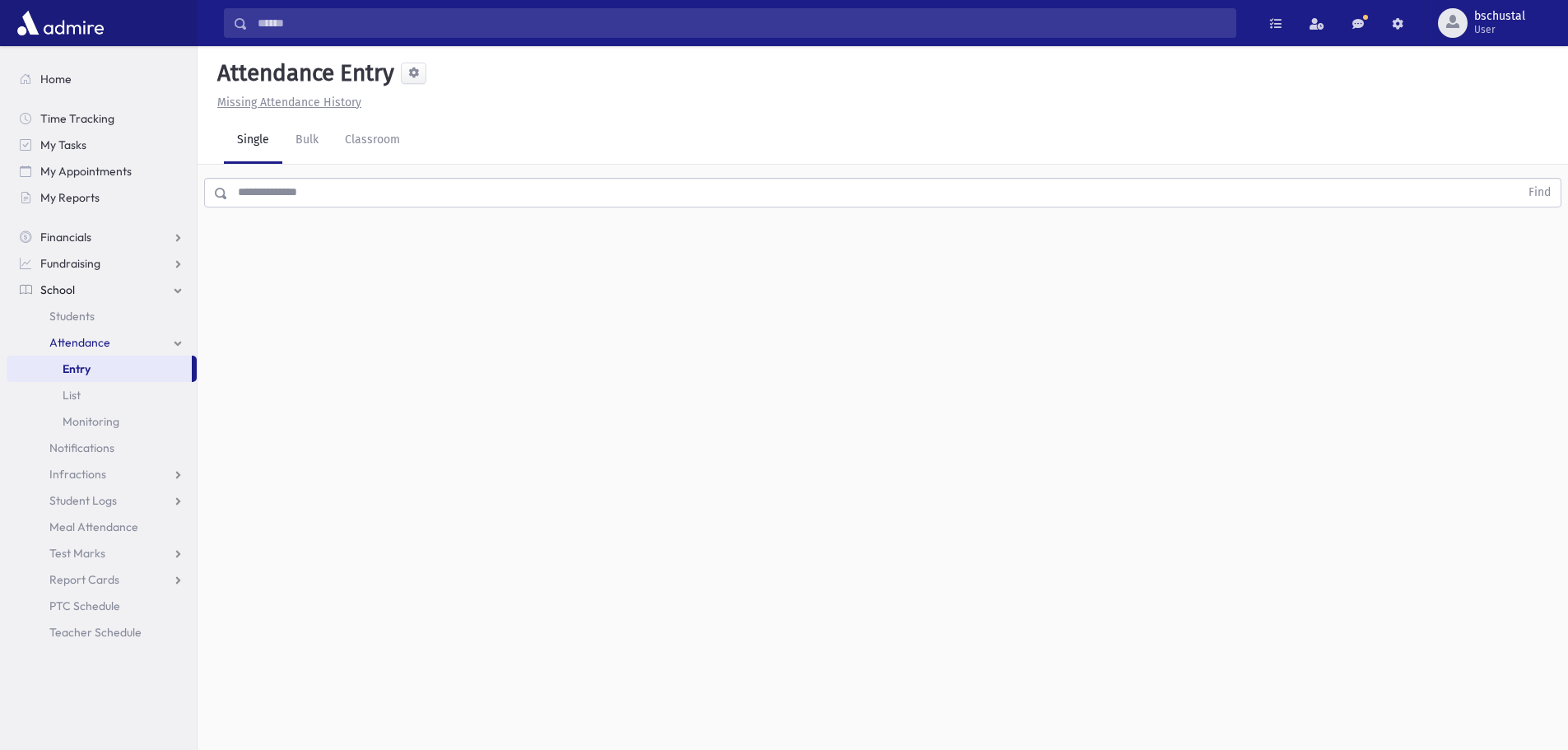
drag, startPoint x: 961, startPoint y: 155, endPoint x: 968, endPoint y: 226, distance: 71.3
click at [975, 209] on div "Attendance Entry Missing Attendance History Single Bulk Classroom Find 0 record…" at bounding box center [882, 397] width 1370 height 703
click at [966, 233] on div "Attendance Entry Missing Attendance History Single Bulk Classroom Find 0 record…" at bounding box center [882, 397] width 1370 height 703
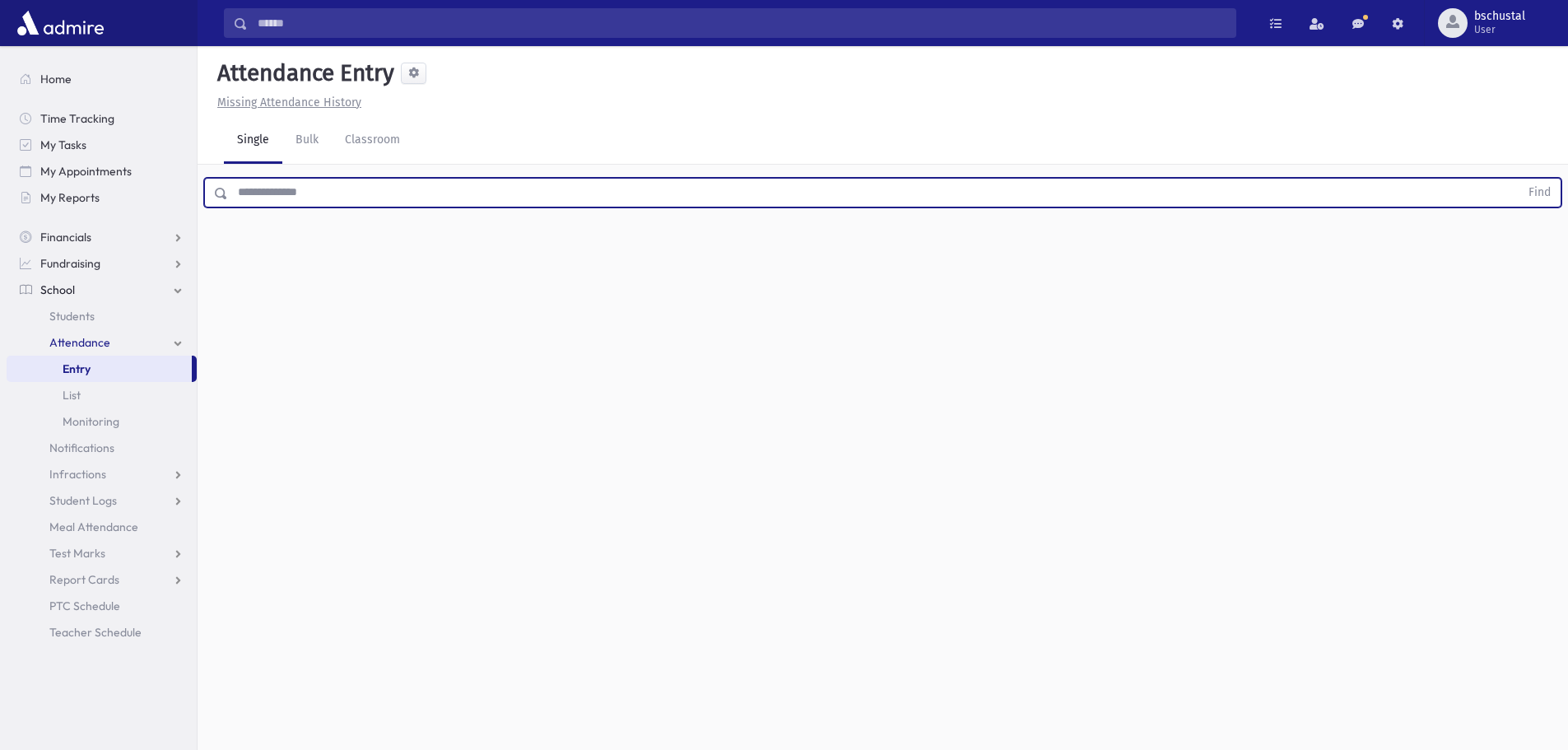
click at [1078, 201] on input "text" at bounding box center [873, 192] width 1291 height 30
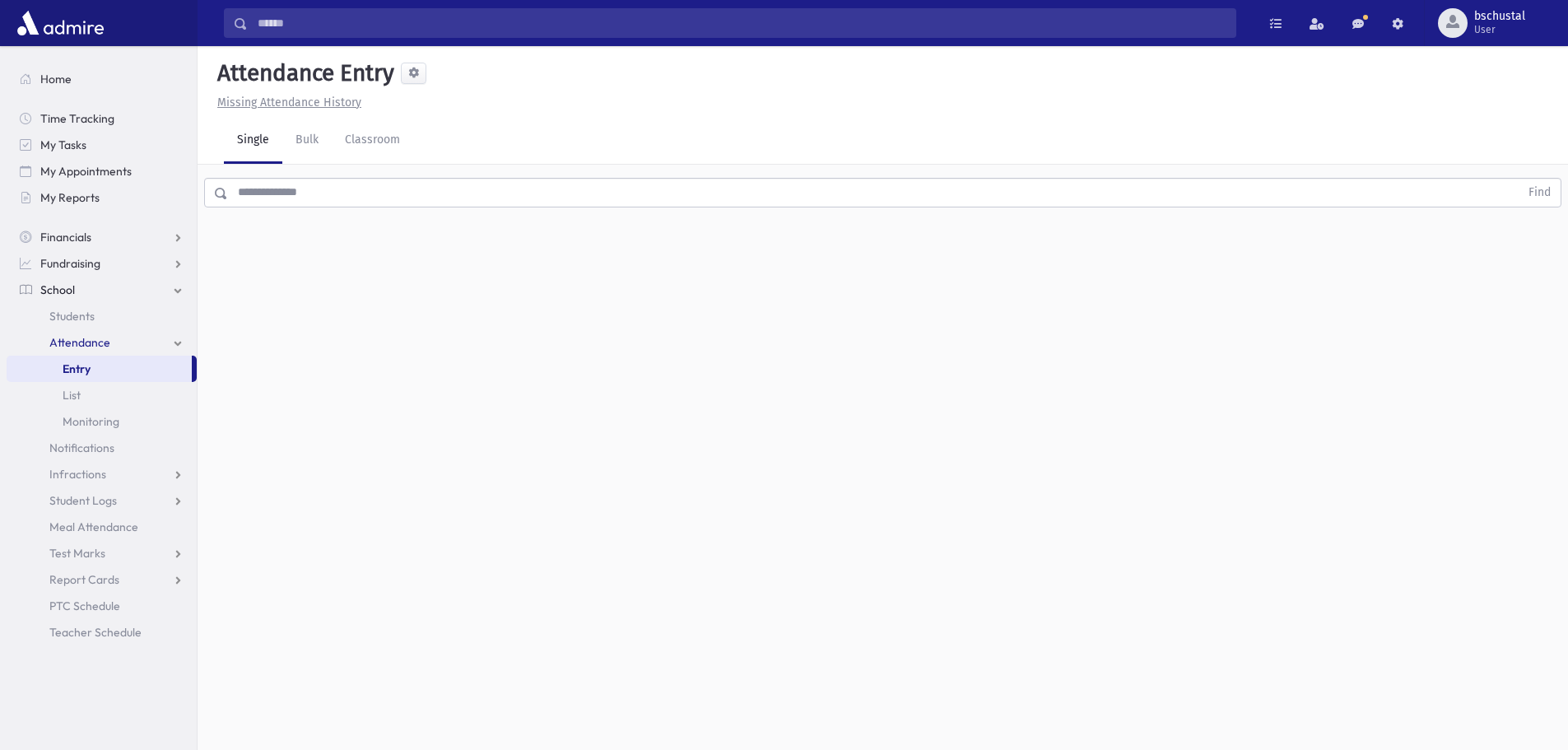
click at [1045, 145] on div "Single Bulk Classroom" at bounding box center [896, 140] width 1344 height 46
drag, startPoint x: 1043, startPoint y: 154, endPoint x: 1069, endPoint y: 214, distance: 65.4
click at [1069, 214] on div "Attendance Entry Missing Attendance History Single Bulk Classroom Find 0 record…" at bounding box center [882, 397] width 1370 height 703
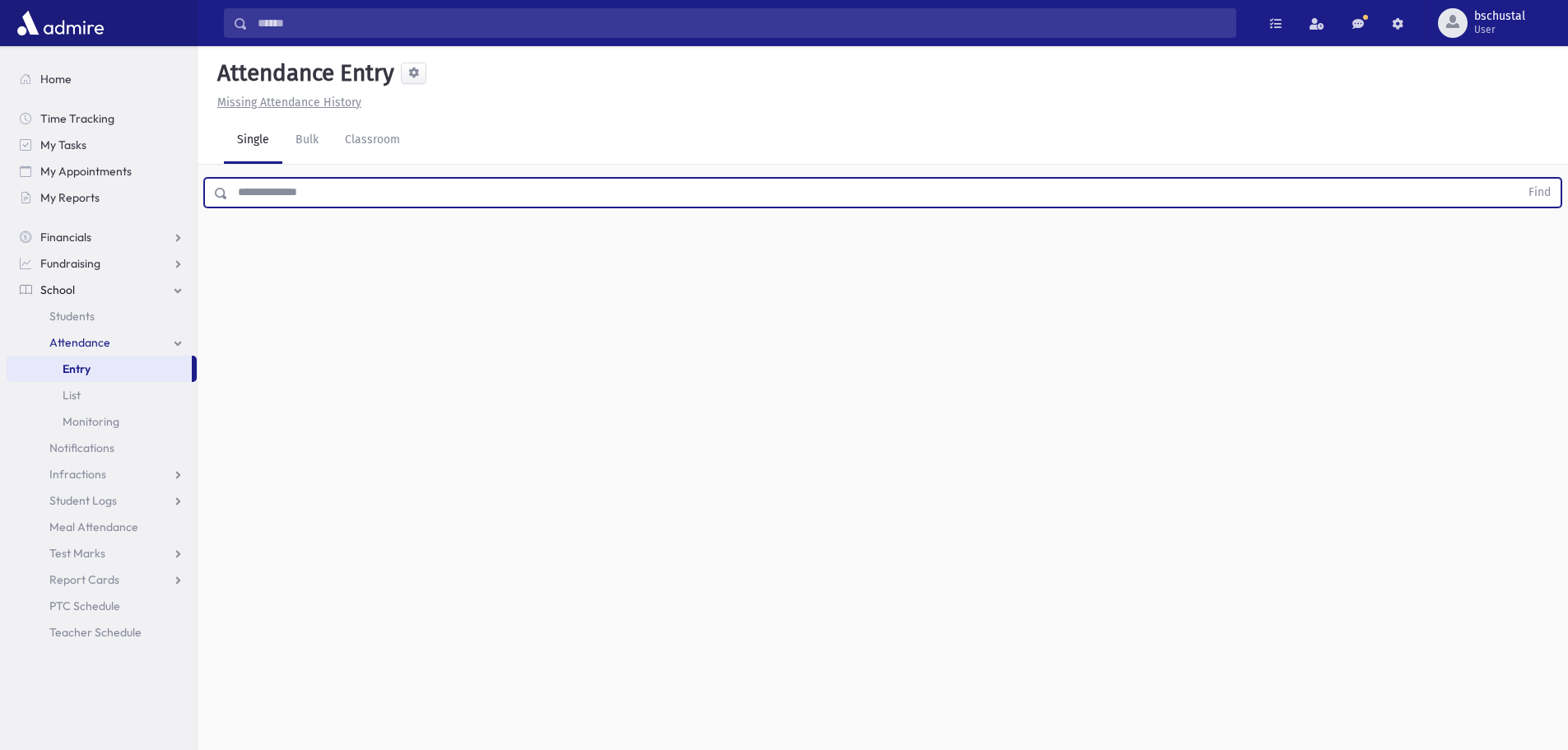
click at [1059, 201] on input "text" at bounding box center [873, 192] width 1291 height 30
click at [1057, 225] on div "Attendance Entry Missing Attendance History Single Bulk Classroom Find 0 record…" at bounding box center [882, 397] width 1370 height 703
click at [1037, 202] on input "text" at bounding box center [873, 192] width 1291 height 30
click at [326, 198] on input "text" at bounding box center [873, 192] width 1291 height 30
click at [303, 196] on input "text" at bounding box center [873, 192] width 1291 height 30
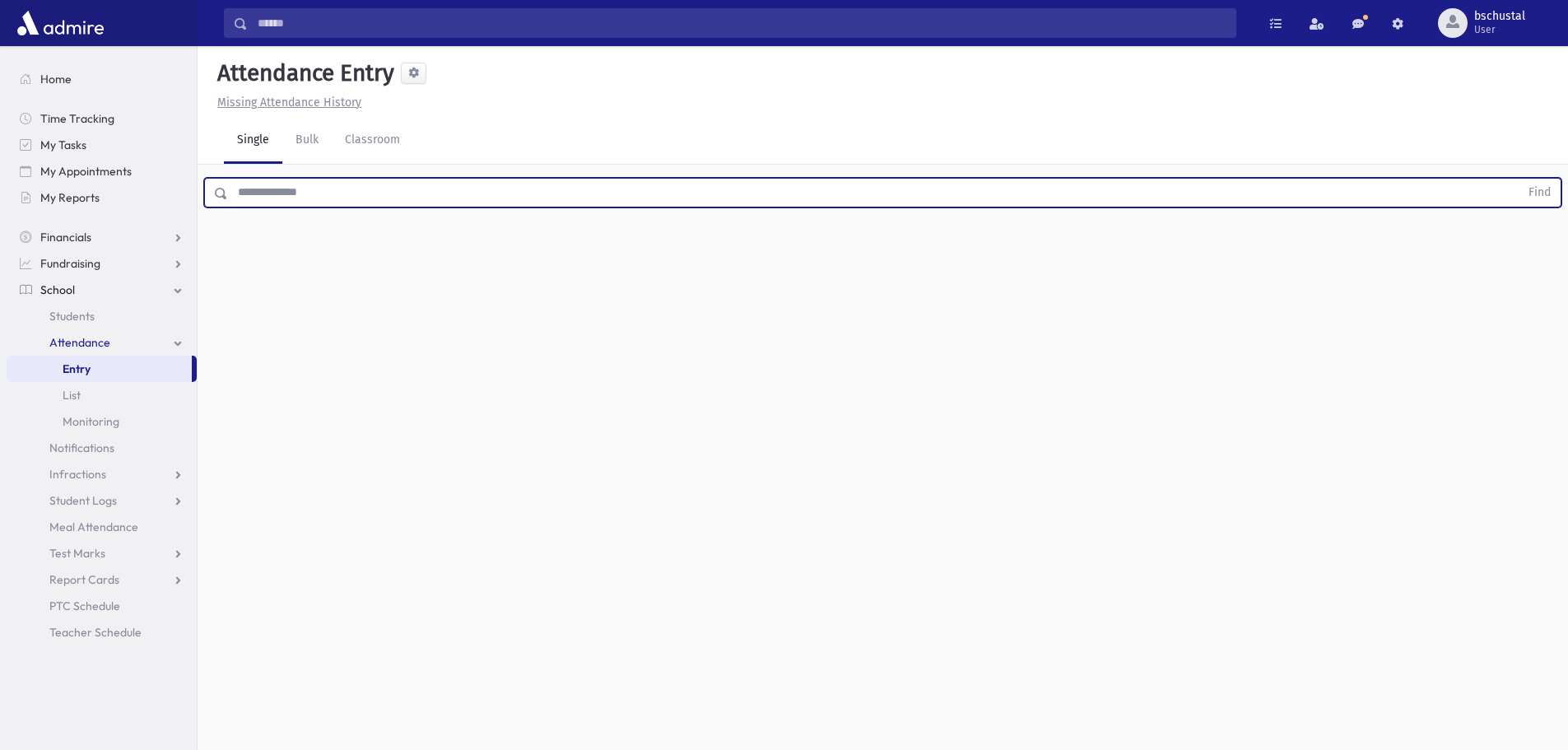
click at [836, 199] on input "text" at bounding box center [873, 192] width 1291 height 30
type input "****"
click at [1519, 178] on button "Find" at bounding box center [1540, 192] width 42 height 28
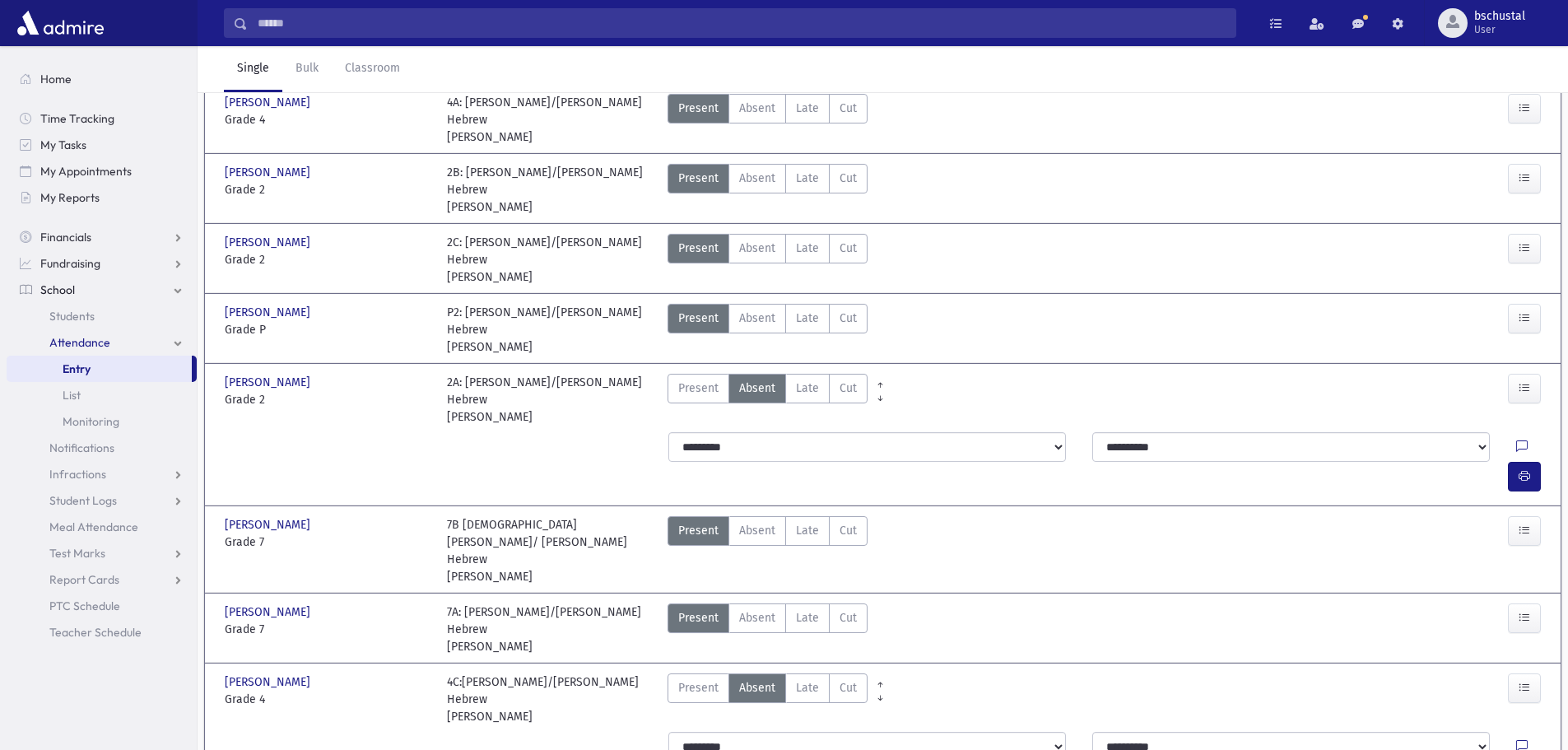
scroll to position [247, 0]
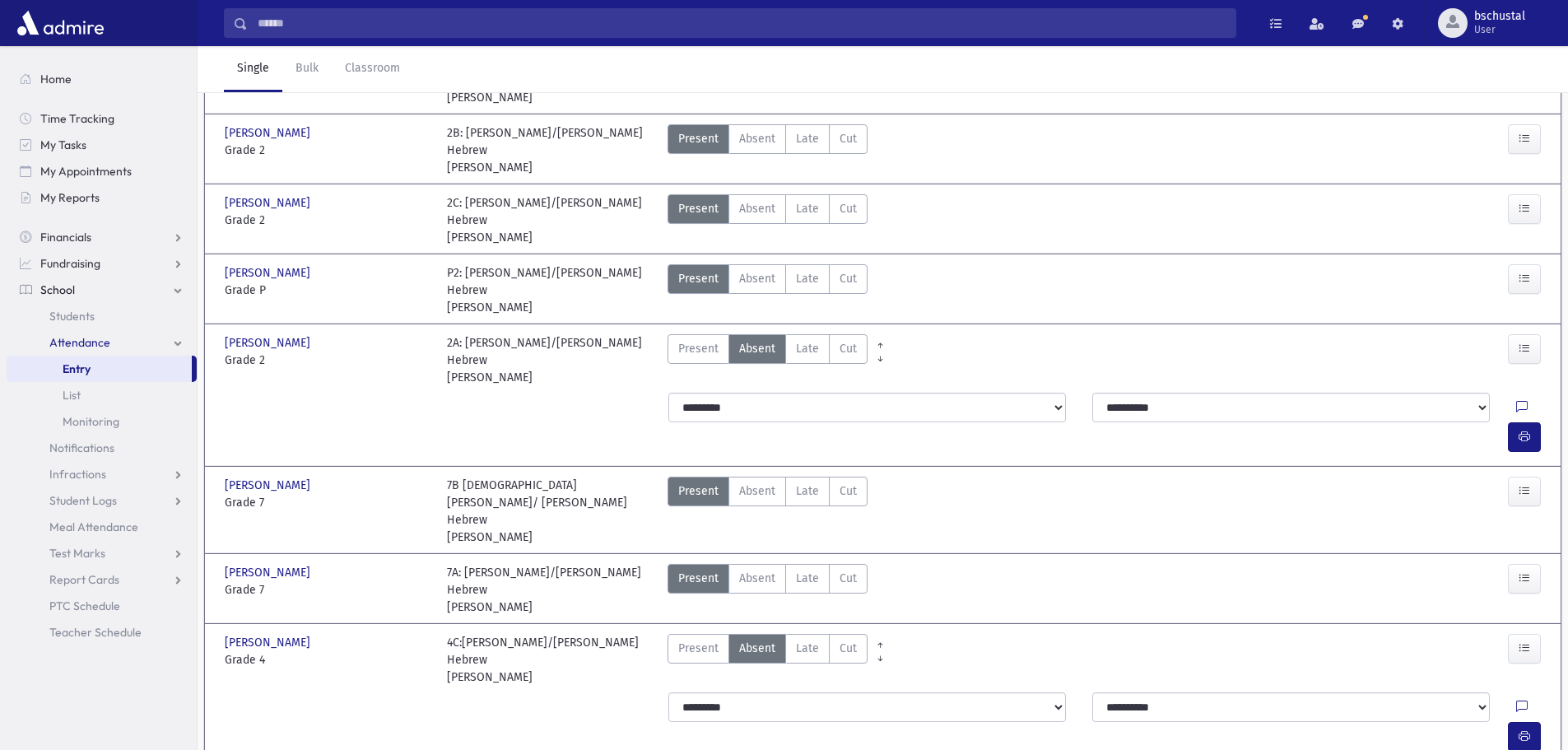
click at [1511, 596] on button "Save" at bounding box center [1522, 596] width 47 height 30
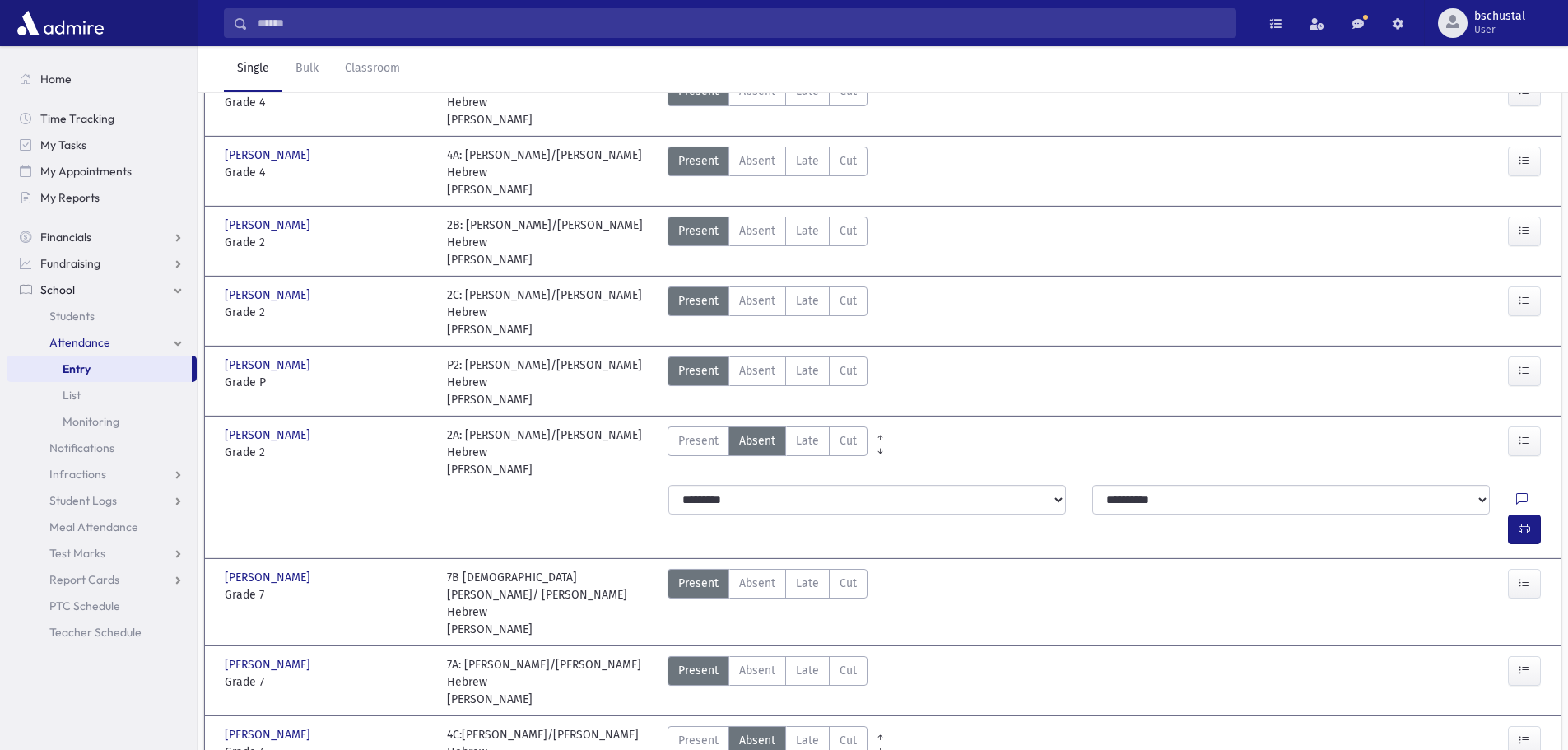
scroll to position [0, 0]
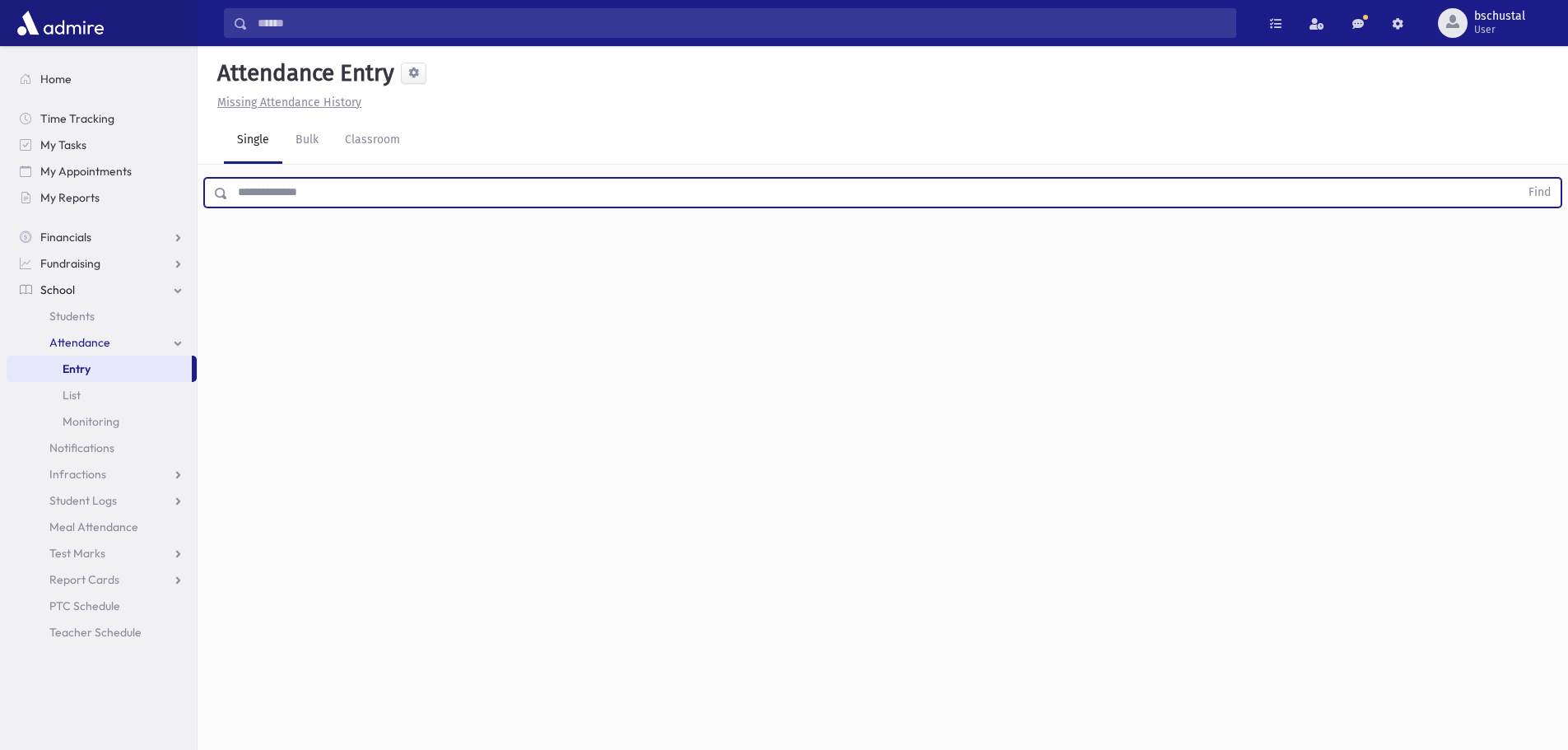
click at [385, 187] on input "text" at bounding box center [873, 192] width 1291 height 30
click at [1519, 178] on button "Find" at bounding box center [1540, 192] width 42 height 28
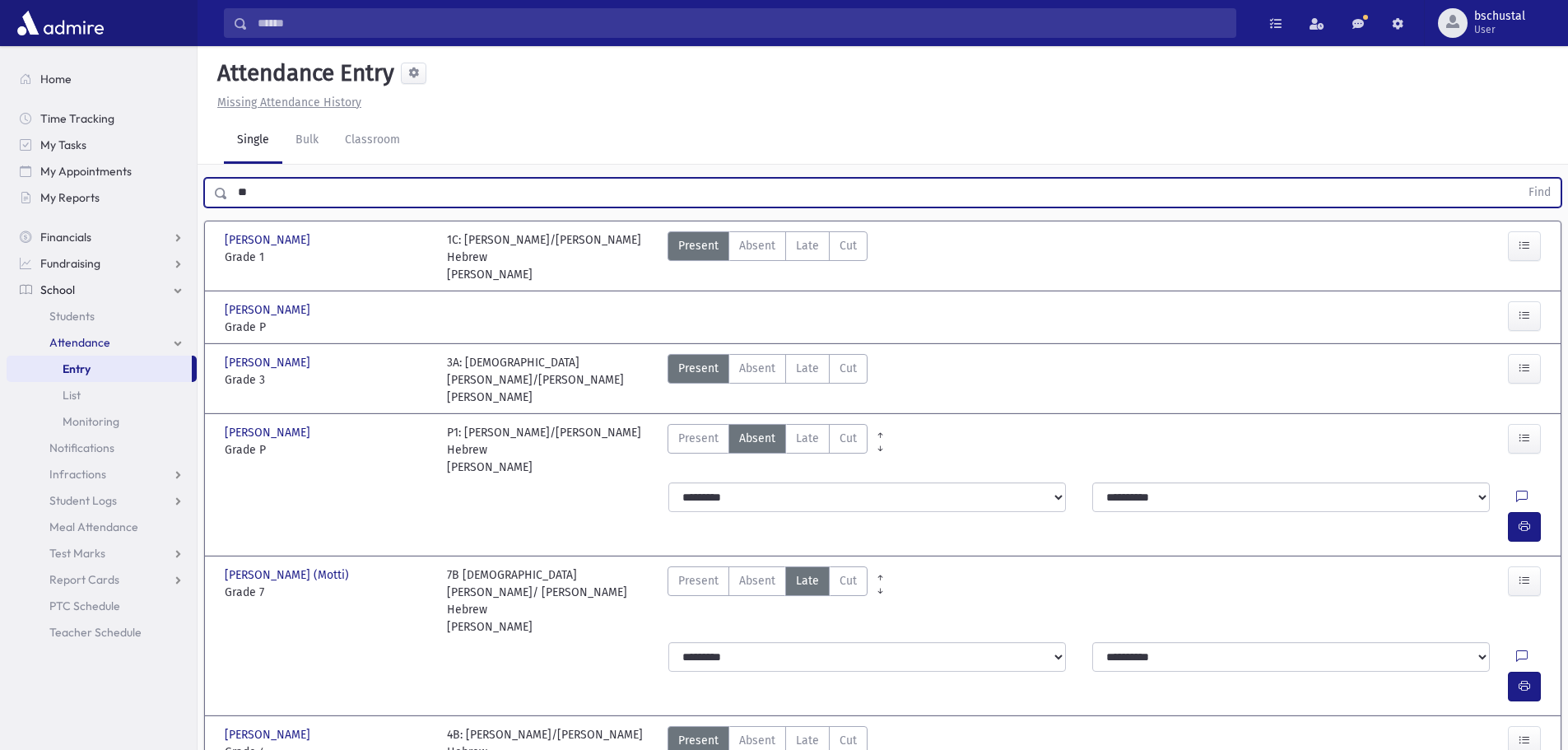
click at [296, 194] on input "**" at bounding box center [873, 192] width 1291 height 30
click at [1519, 178] on button "Find" at bounding box center [1540, 192] width 42 height 28
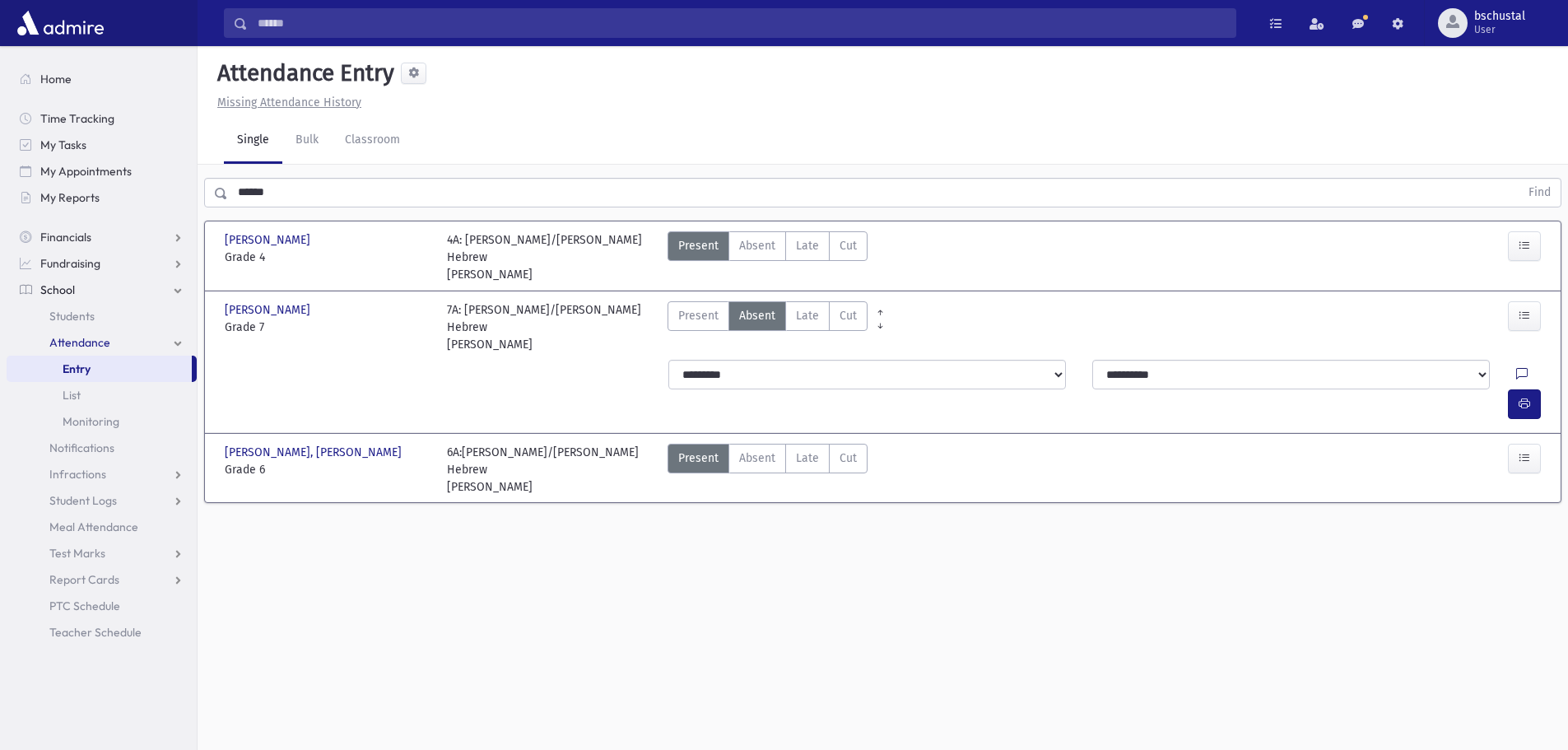
click at [1516, 368] on icon at bounding box center [1521, 375] width 11 height 14
click at [1510, 484] on button "Save" at bounding box center [1522, 484] width 47 height 30
click at [1514, 389] on button "button" at bounding box center [1524, 404] width 33 height 30
click at [460, 199] on input "******" at bounding box center [873, 192] width 1291 height 30
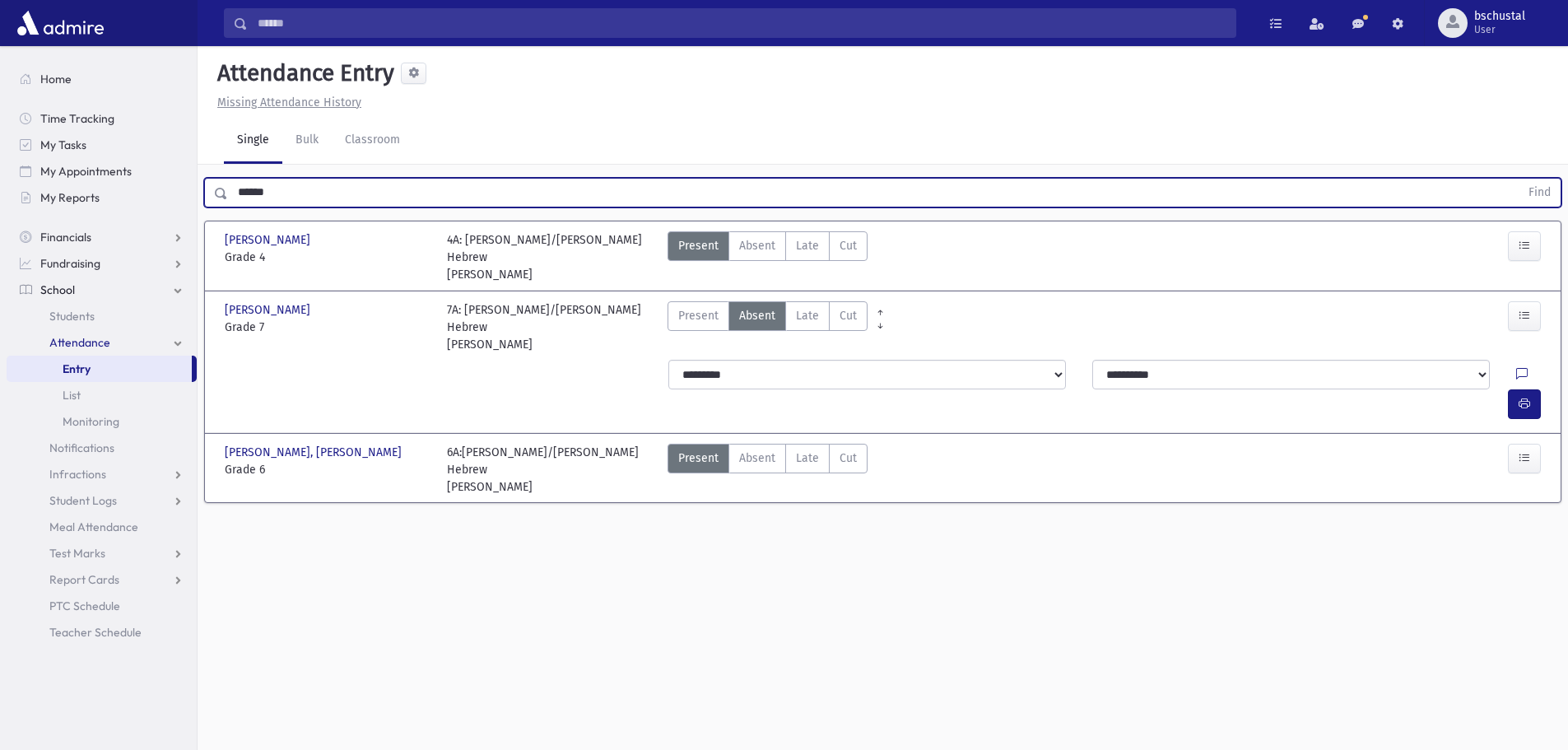
click at [463, 193] on input "******" at bounding box center [873, 192] width 1291 height 30
click at [480, 193] on input "******" at bounding box center [873, 192] width 1291 height 30
type input "*"
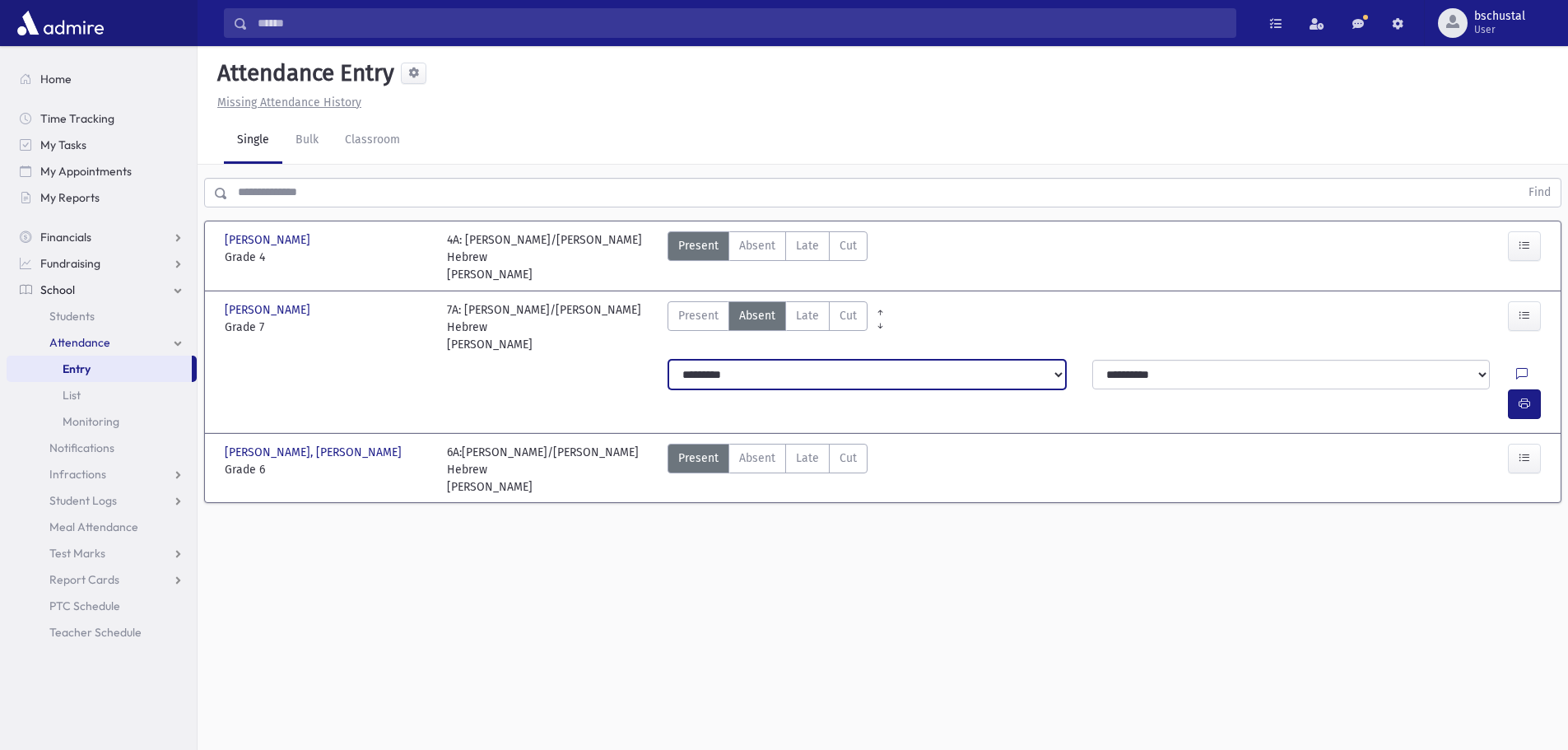
click at [893, 360] on select "**********" at bounding box center [867, 375] width 397 height 30
select select "*******"
click at [668, 360] on select "**********" at bounding box center [867, 375] width 397 height 30
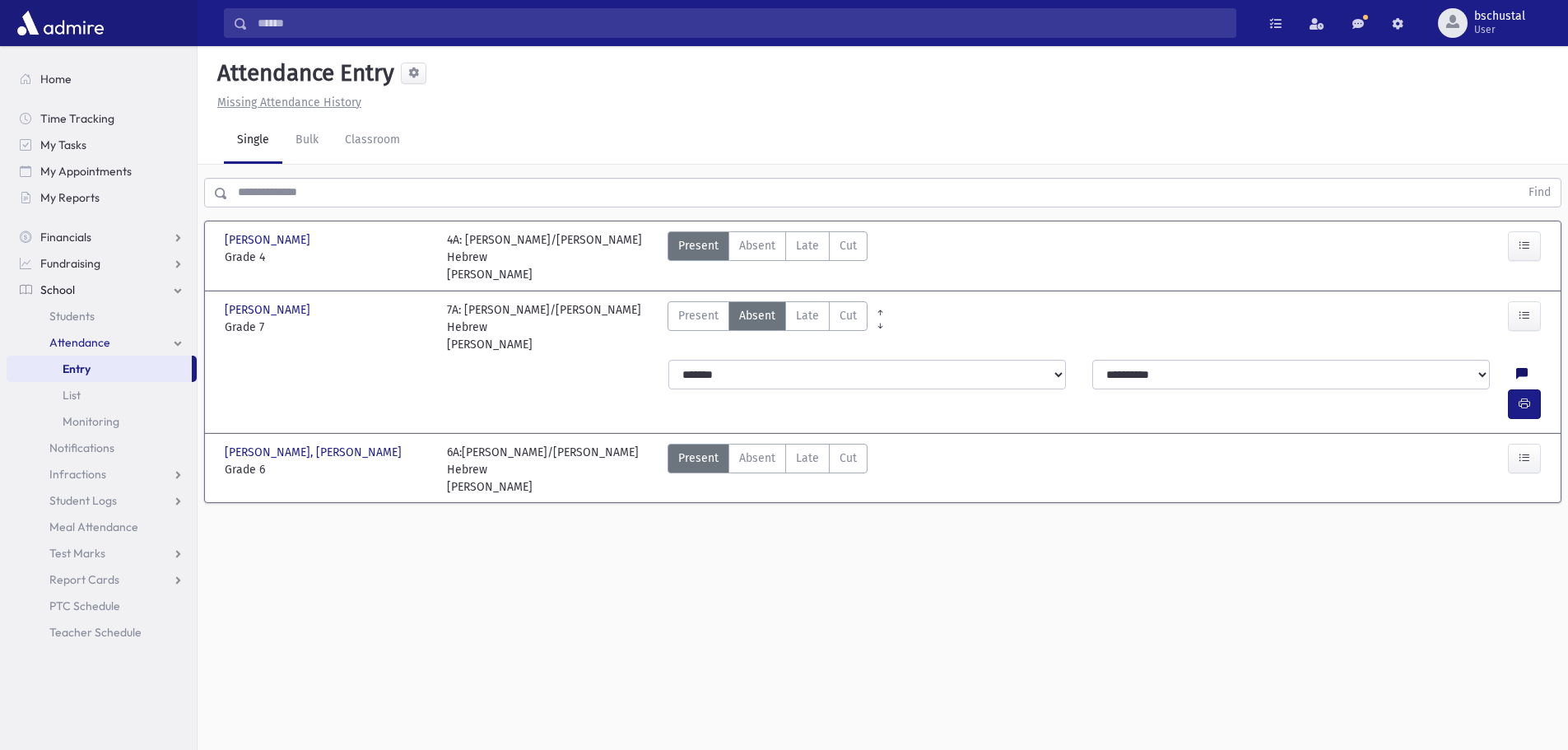
click at [1516, 368] on icon at bounding box center [1521, 375] width 11 height 14
click at [1524, 484] on button "Save" at bounding box center [1522, 484] width 47 height 30
